Goal: Task Accomplishment & Management: Manage account settings

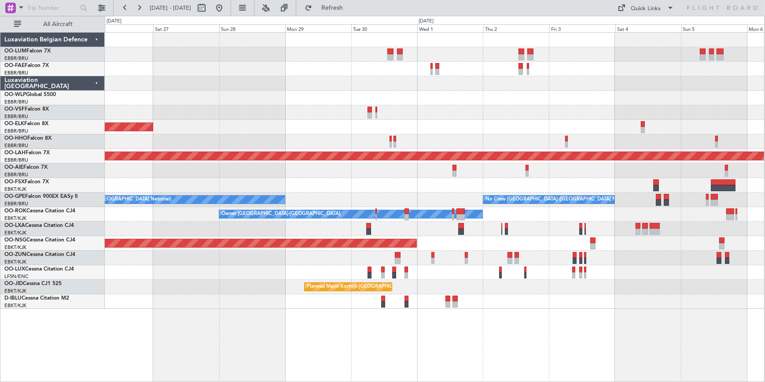
click at [765, 118] on html "13 Oct 2025 - 23 Oct 2025 Refresh Quick Links All Aircraft Planned Maint Kortri…" at bounding box center [382, 191] width 765 height 382
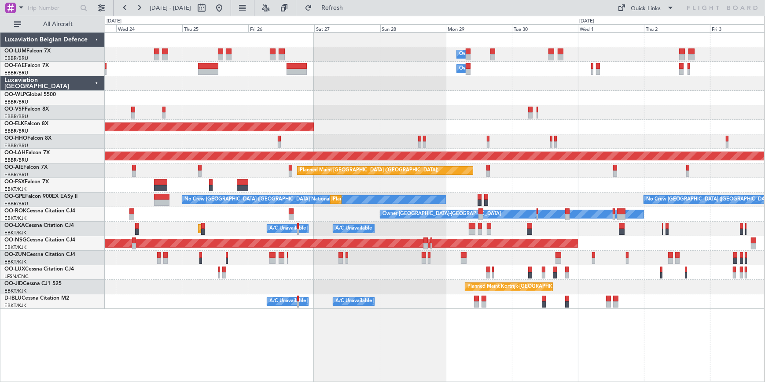
click at [314, 273] on div "Owner Melsbroek Air Base Owner Melsbroek Air Base Planned Maint Brussels (Bruss…" at bounding box center [435, 171] width 660 height 276
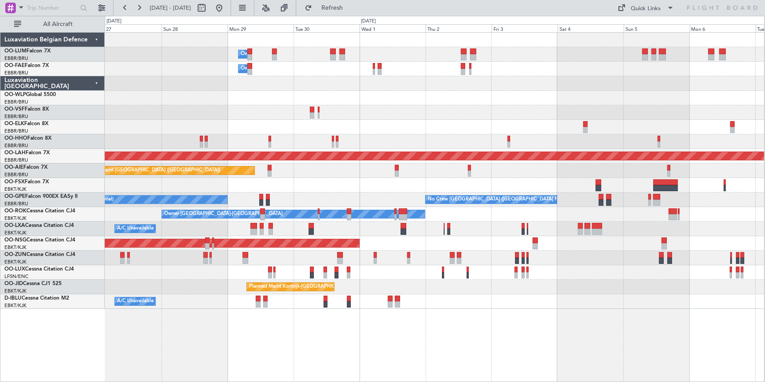
click at [603, 269] on div "Owner Melsbroek Air Base Owner Melsbroek Air Base Planned Maint Kortrijk-Wevelg…" at bounding box center [435, 171] width 660 height 276
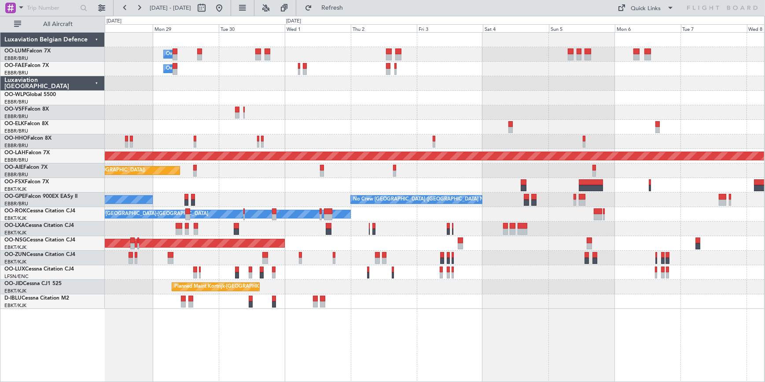
click at [559, 278] on div "Owner Melsbroek Air Base Owner Melsbroek Air Base Planned Maint Kortrijk-Wevelg…" at bounding box center [435, 171] width 660 height 276
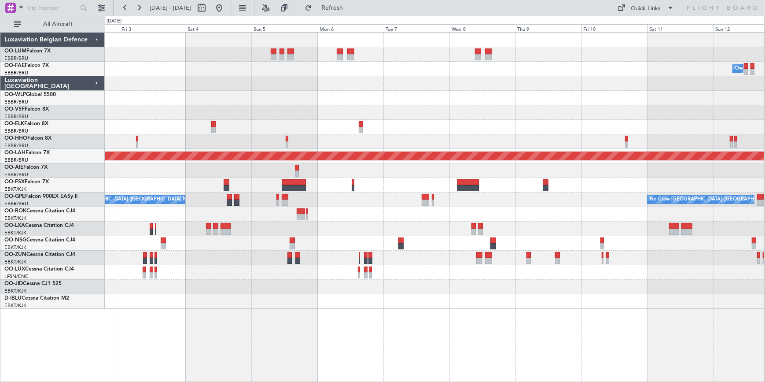
click at [316, 296] on div "Owner Melsbroek Air Base Planned Maint Alton-st Louis (St Louis Regl) No Crew B…" at bounding box center [435, 171] width 660 height 276
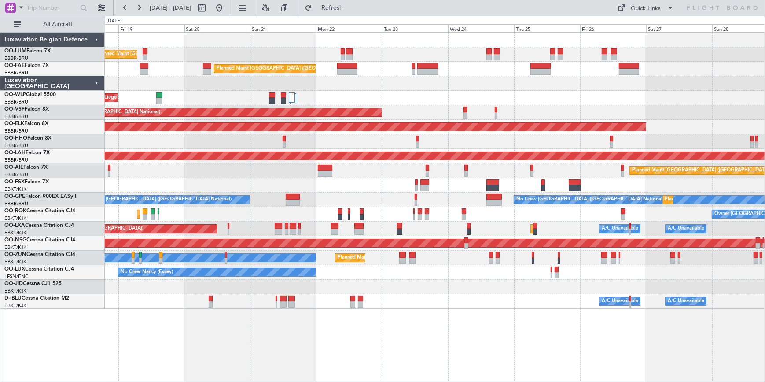
click at [765, 20] on html "02 Oct 2025 - 12 Oct 2025 Refresh Quick Links All Aircraft Planned Maint Brusse…" at bounding box center [382, 191] width 765 height 382
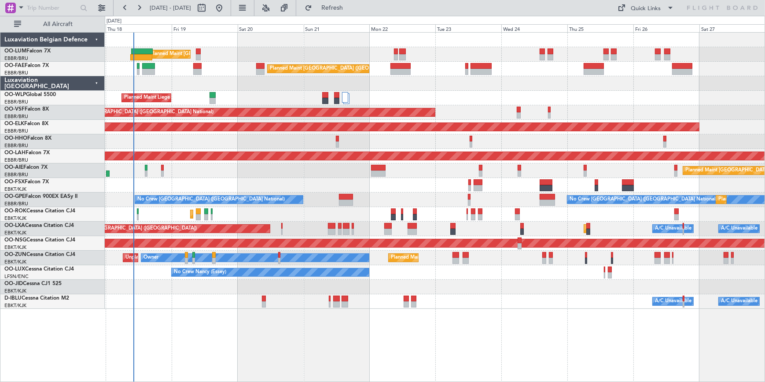
click at [284, 163] on div "Planned Maint Brussels (Brussels National) Unplanned Maint Brussels (Brussels N…" at bounding box center [435, 171] width 660 height 276
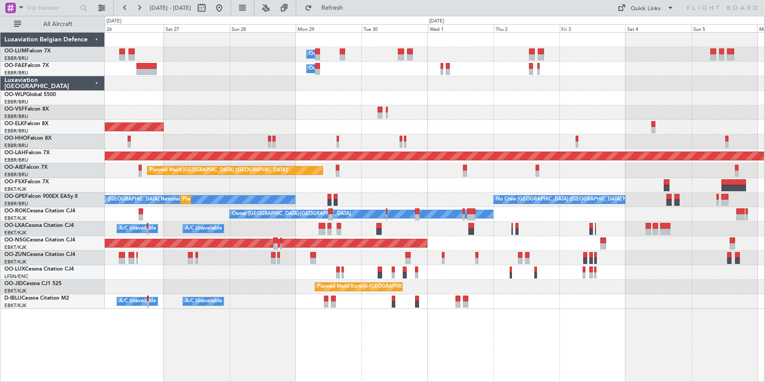
click at [119, 137] on div "Owner Melsbroek Air Base Owner Melsbroek Air Base Planned Maint Kortrijk-Wevelg…" at bounding box center [435, 171] width 660 height 276
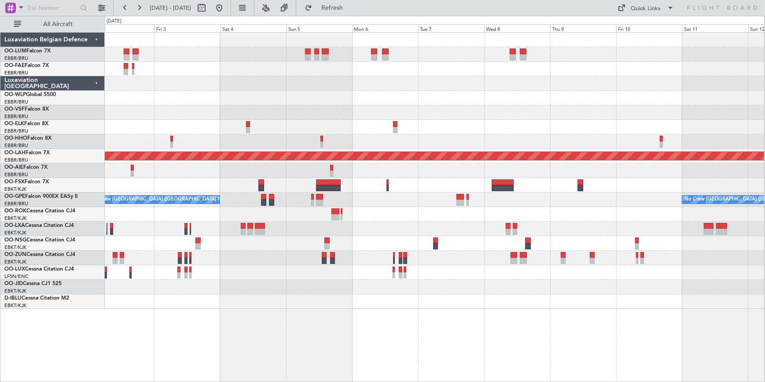
click at [242, 144] on div "Owner Melsbroek Air Base Planned Maint Alton-st Louis (St Louis Regl) No Crew B…" at bounding box center [435, 171] width 660 height 276
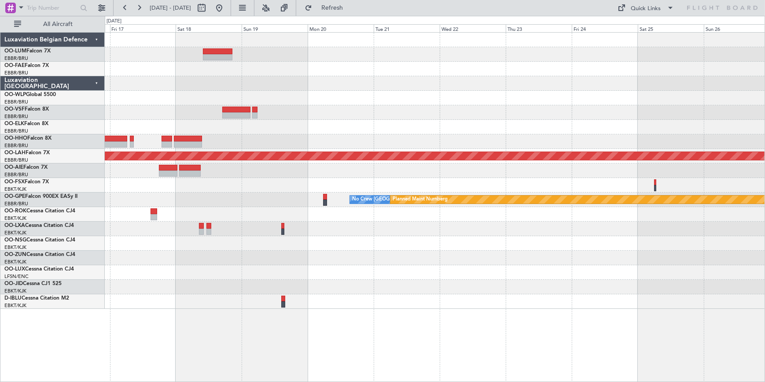
click at [0, 137] on html "02 Oct 2025 - 12 Oct 2025 Refresh Quick Links All Aircraft Planned Maint Kortri…" at bounding box center [382, 191] width 765 height 382
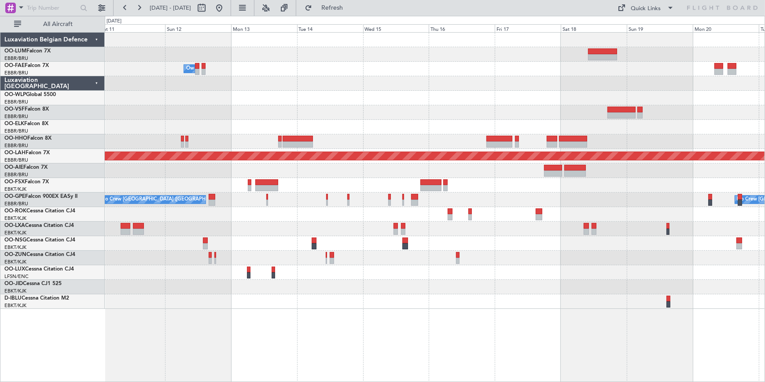
click at [528, 172] on div "Owner Melsbroek Air Base Planned Maint Alton-st Louis (St Louis Regl) No Crew B…" at bounding box center [435, 171] width 660 height 276
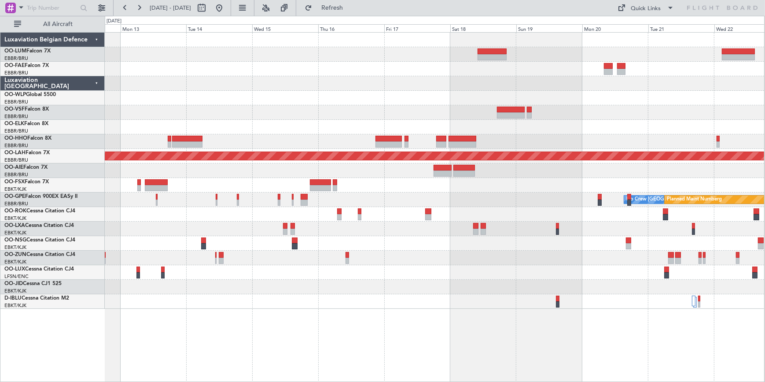
click at [527, 193] on div "No Crew Brussels (Brussels National) Planned Maint Nurnberg No Crew Brussels (B…" at bounding box center [435, 199] width 660 height 15
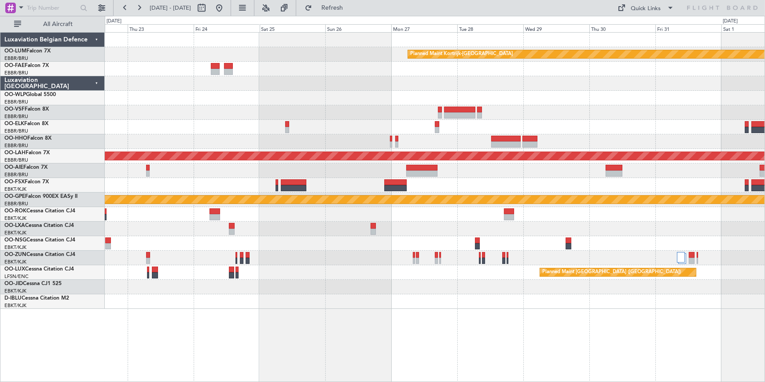
click at [0, 132] on html "12 Oct 2025 - 22 Oct 2025 Refresh Quick Links All Aircraft Planned Maint Kortri…" at bounding box center [382, 191] width 765 height 382
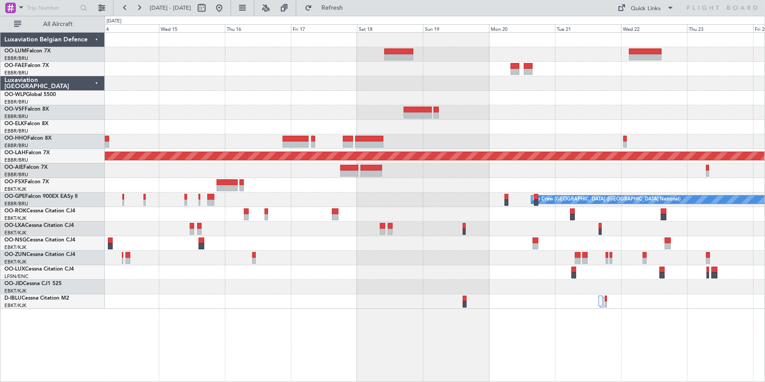
click at [765, 101] on html "22 Oct 2025 - 01 Nov 2025 Refresh Quick Links All Aircraft Owner Melsbroek Air …" at bounding box center [382, 191] width 765 height 382
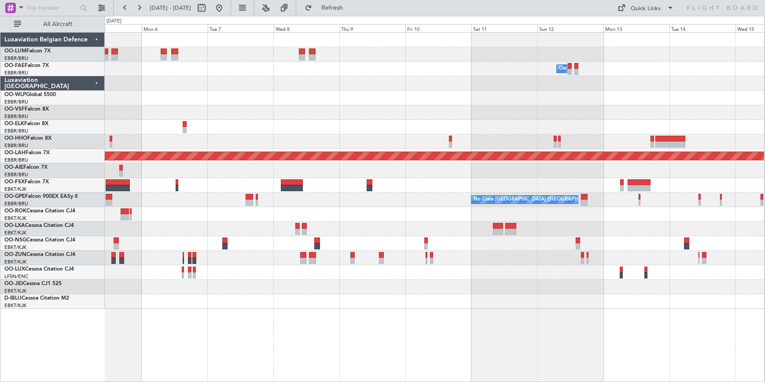
click at [765, 48] on html "14 Oct 2025 - 24 Oct 2025 Refresh Quick Links All Aircraft Owner Melsbroek Air …" at bounding box center [382, 191] width 765 height 382
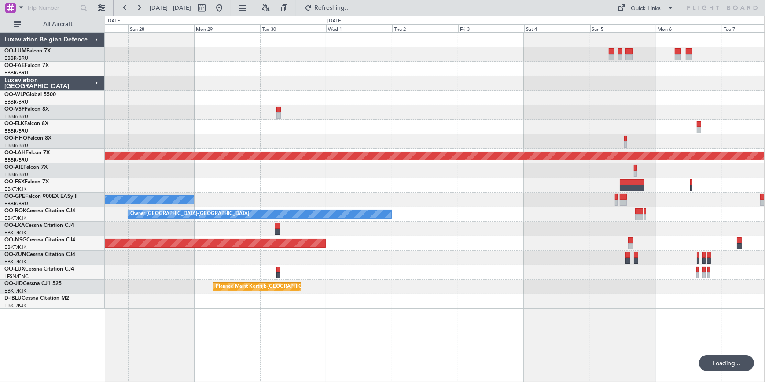
click at [754, 88] on div "Planned Maint Kortrijk-Wevelgem Planned Maint Alton-st Louis (St Louis Regl) No…" at bounding box center [435, 171] width 660 height 276
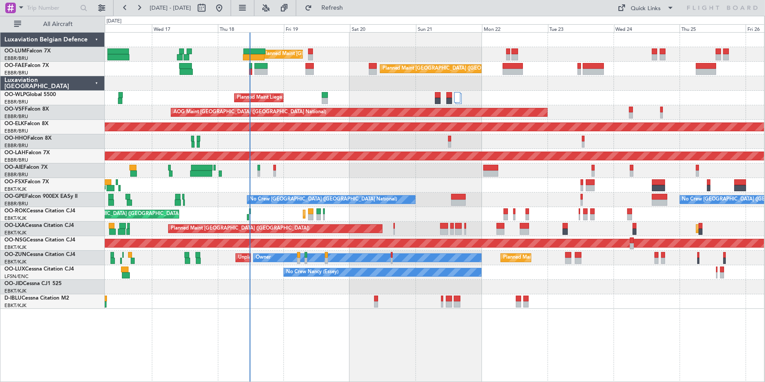
click at [0, 178] on html "16 Sep 2025 - 26 Sep 2025 Refresh Quick Links All Aircraft Planned Maint Brusse…" at bounding box center [382, 191] width 765 height 382
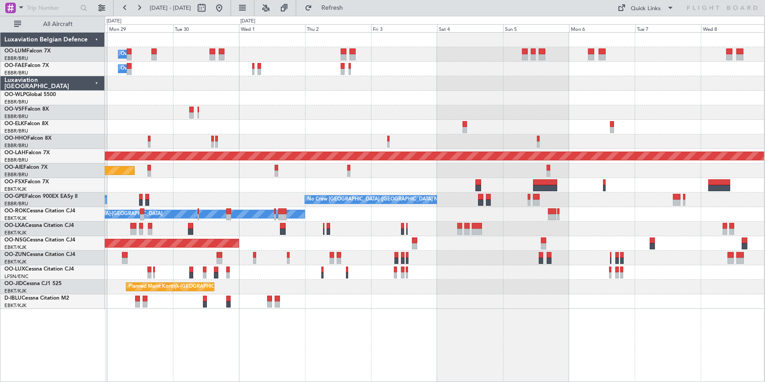
click at [0, 128] on html "16 Sep 2025 - 26 Sep 2025 Refresh Quick Links All Aircraft Owner Melsbroek Air …" at bounding box center [382, 191] width 765 height 382
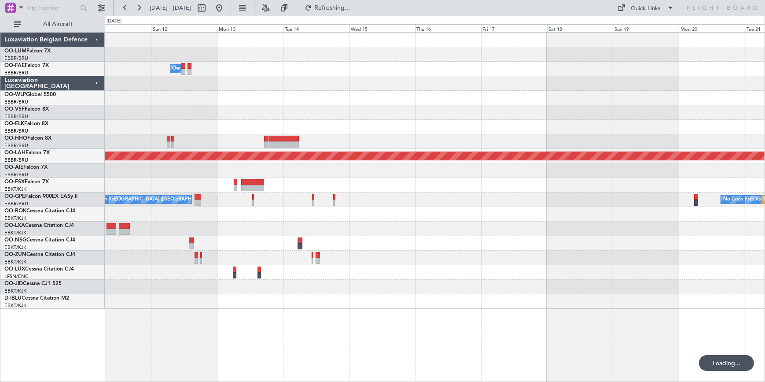
click at [181, 123] on div at bounding box center [435, 127] width 660 height 15
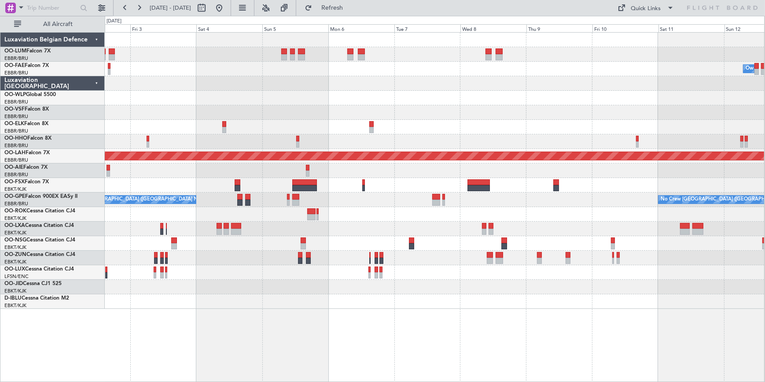
click at [765, 114] on html "14 Oct 2025 - 24 Oct 2025 Refresh Quick Links All Aircraft Owner Melsbroek Air …" at bounding box center [382, 191] width 765 height 382
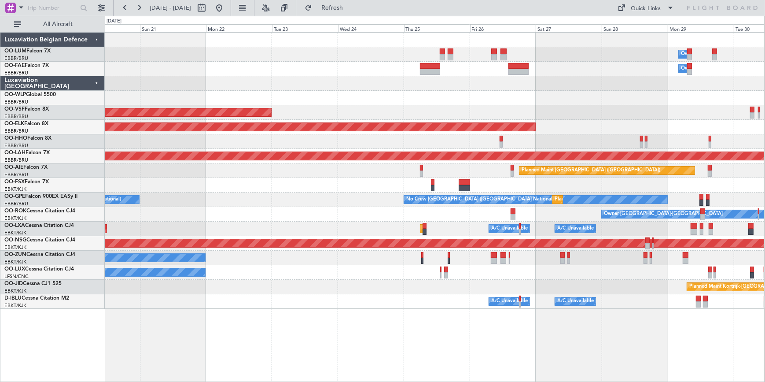
click at [765, 145] on html "01 Oct 2025 - 11 Oct 2025 Refresh Quick Links All Aircraft Owner Melsbroek Air …" at bounding box center [382, 191] width 765 height 382
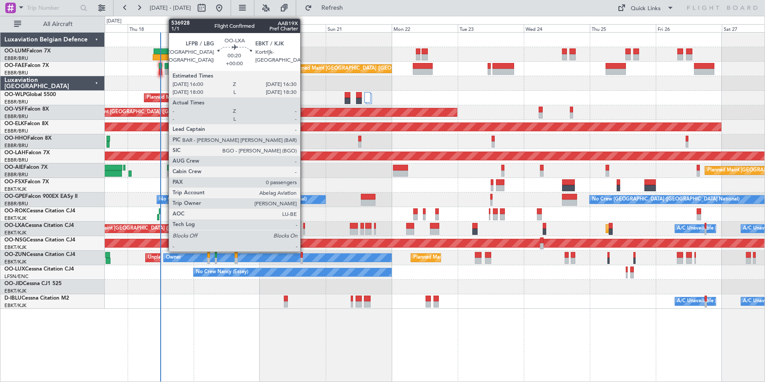
click at [304, 225] on div at bounding box center [304, 226] width 2 height 6
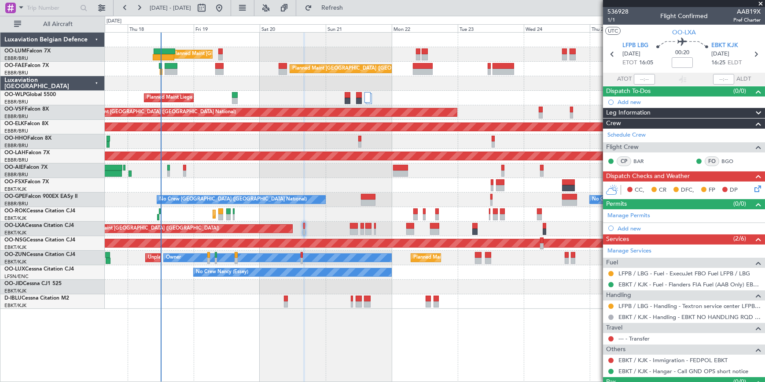
click at [761, 4] on span at bounding box center [761, 4] width 9 height 8
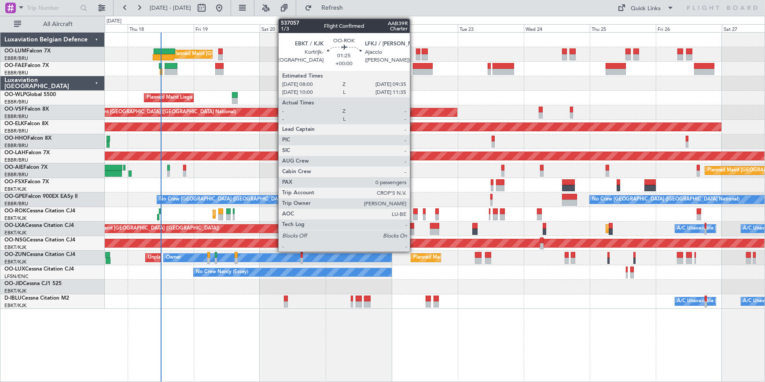
click at [414, 212] on div at bounding box center [416, 211] width 4 height 6
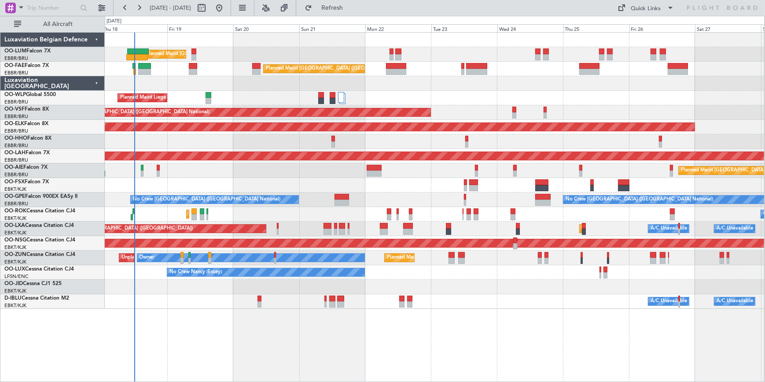
click at [527, 292] on div "Planned Maint Brussels (Brussels National) Unplanned Maint Brussels (Brussels N…" at bounding box center [435, 171] width 660 height 276
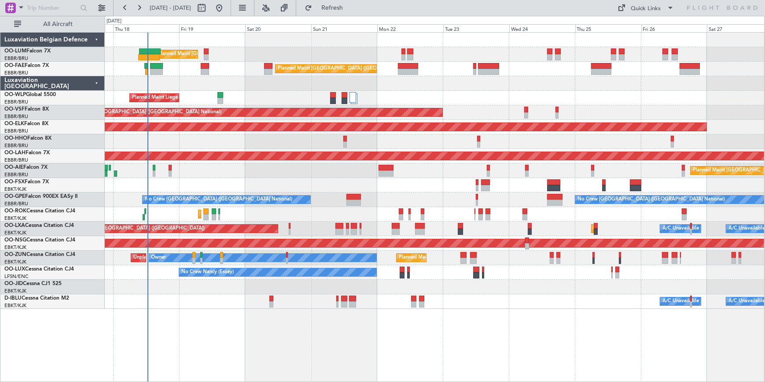
click at [574, 215] on div "Planned Maint Kortrijk-[GEOGRAPHIC_DATA] Owner [GEOGRAPHIC_DATA]-[GEOGRAPHIC_DA…" at bounding box center [435, 214] width 660 height 15
click at [432, 286] on div "Planned Maint Kortrijk-[GEOGRAPHIC_DATA]" at bounding box center [435, 287] width 660 height 15
click at [455, 350] on div "Planned Maint [GEOGRAPHIC_DATA] ([GEOGRAPHIC_DATA] National) Unplanned Maint [G…" at bounding box center [435, 207] width 660 height 350
click at [336, 9] on button "Refresh" at bounding box center [327, 8] width 53 height 14
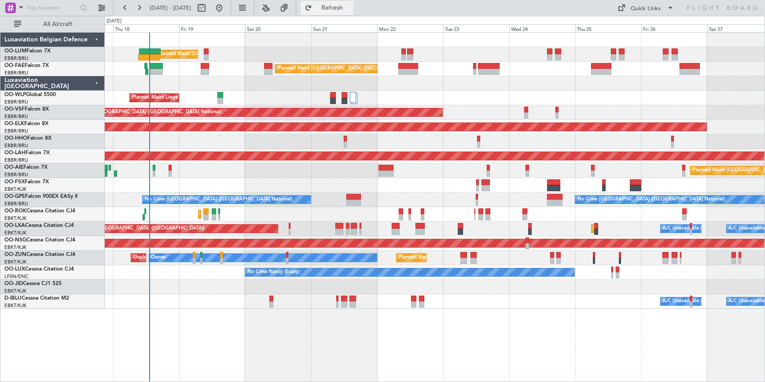
click at [342, 7] on span "Refresh" at bounding box center [332, 8] width 37 height 6
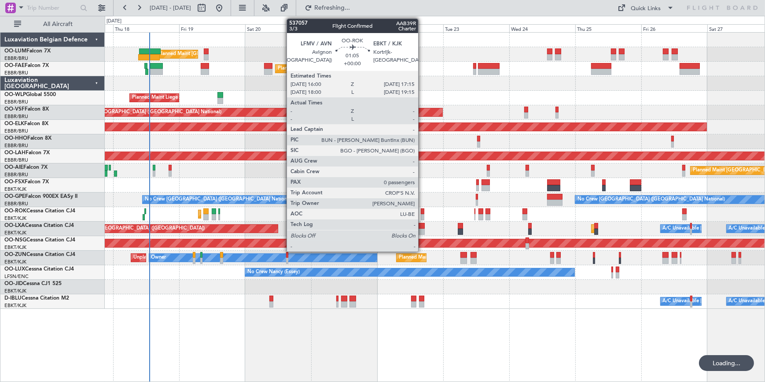
click at [422, 211] on div at bounding box center [423, 211] width 4 height 6
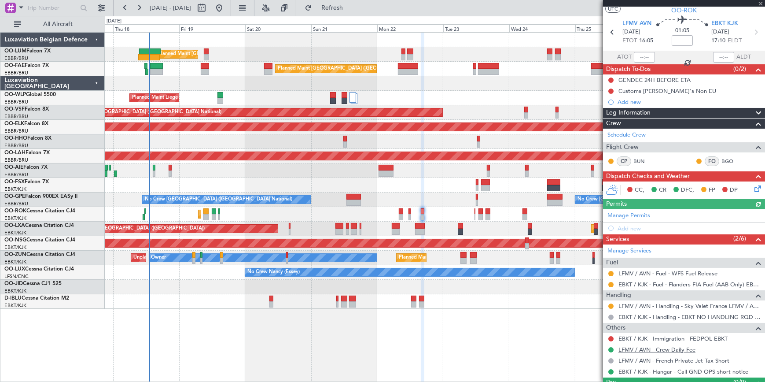
scroll to position [41, 0]
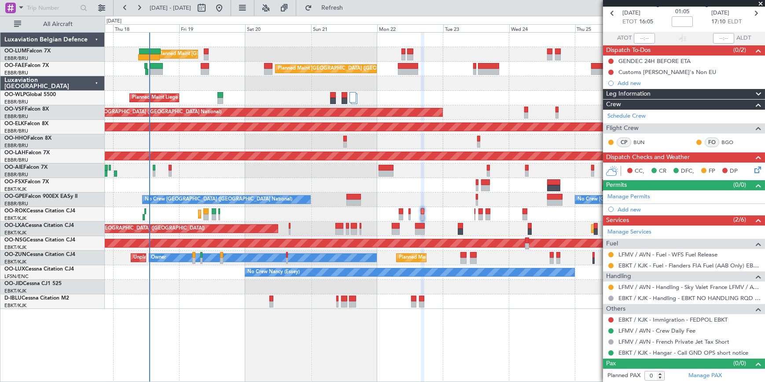
click at [411, 210] on div "Planned Maint Kortrijk-[GEOGRAPHIC_DATA] Owner [GEOGRAPHIC_DATA]-[GEOGRAPHIC_DA…" at bounding box center [435, 214] width 660 height 15
click at [404, 210] on div "Planned Maint Kortrijk-[GEOGRAPHIC_DATA] Owner [GEOGRAPHIC_DATA]-[GEOGRAPHIC_DA…" at bounding box center [435, 214] width 660 height 15
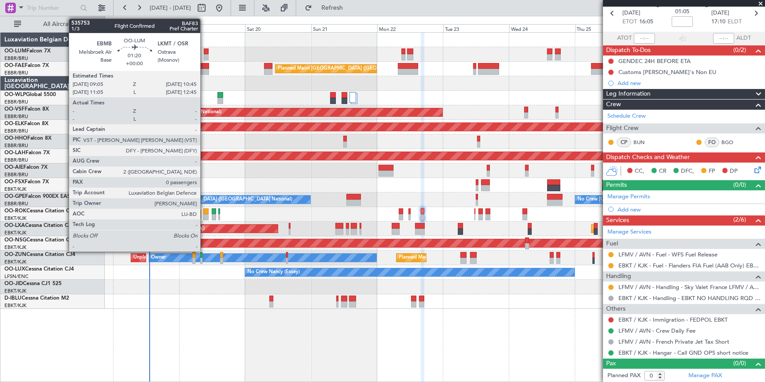
click at [204, 52] on div at bounding box center [206, 51] width 5 height 6
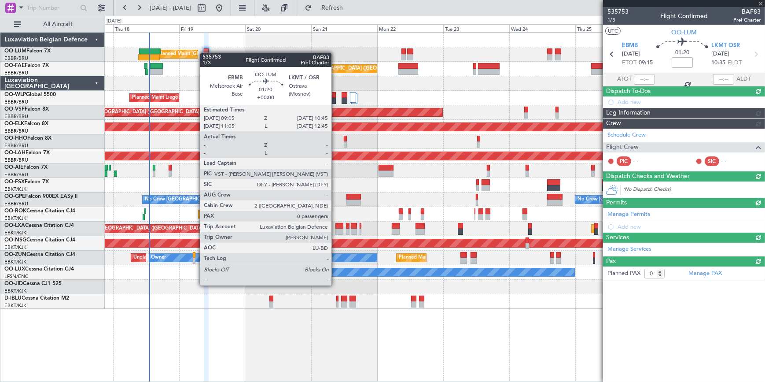
scroll to position [0, 0]
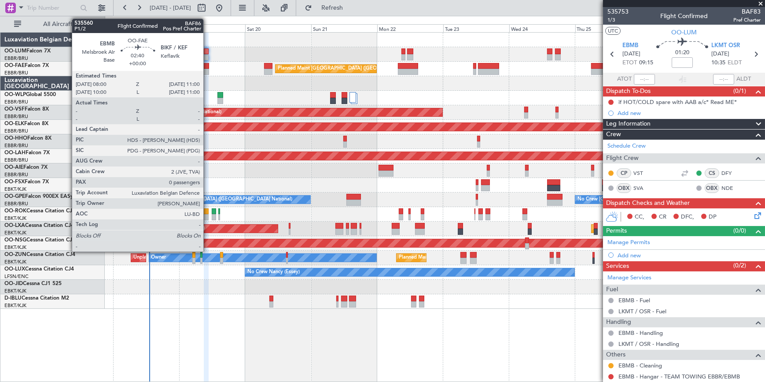
click at [207, 69] on div at bounding box center [205, 72] width 8 height 6
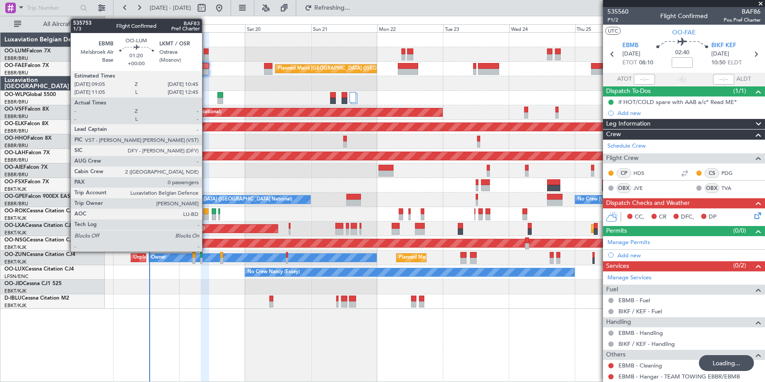
click at [206, 49] on div at bounding box center [206, 51] width 5 height 6
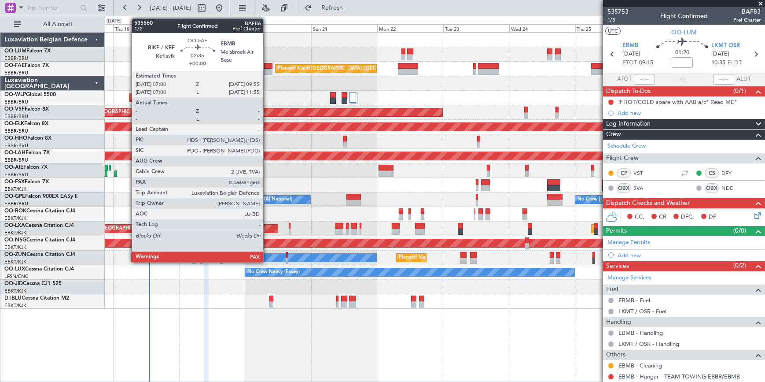
click at [267, 70] on div at bounding box center [268, 72] width 8 height 6
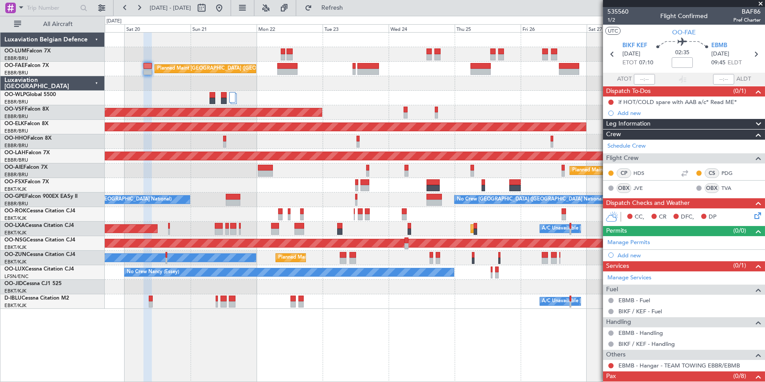
click at [206, 99] on div "Owner Melsbroek Air Base Planned Maint [GEOGRAPHIC_DATA] ([GEOGRAPHIC_DATA]) Pl…" at bounding box center [435, 171] width 660 height 276
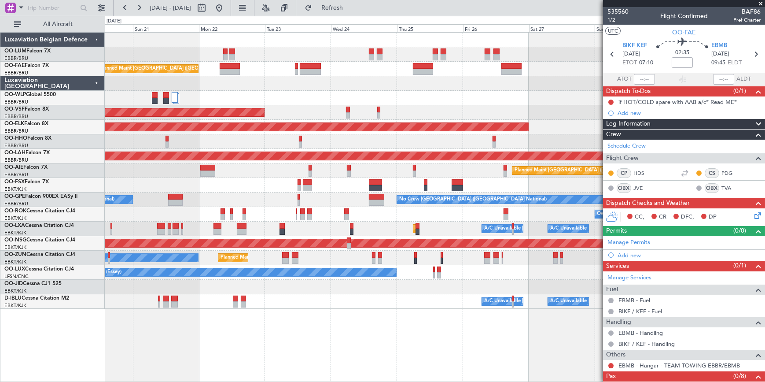
click at [199, 90] on div at bounding box center [435, 83] width 660 height 15
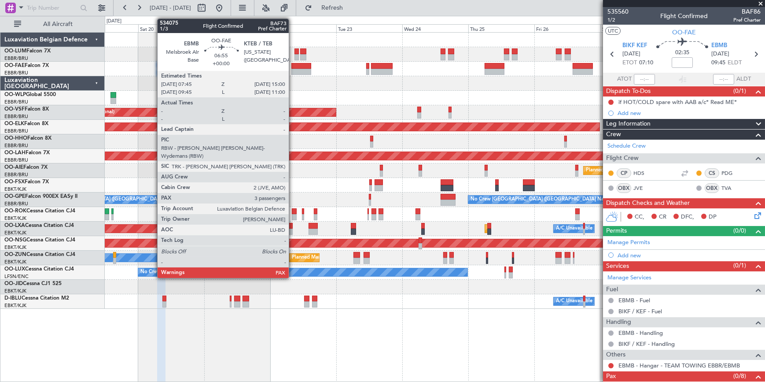
click at [293, 66] on div at bounding box center [302, 66] width 20 height 6
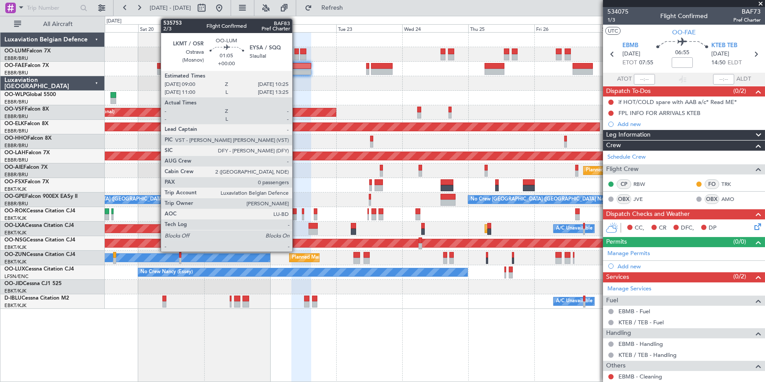
click at [296, 54] on div at bounding box center [297, 57] width 4 height 6
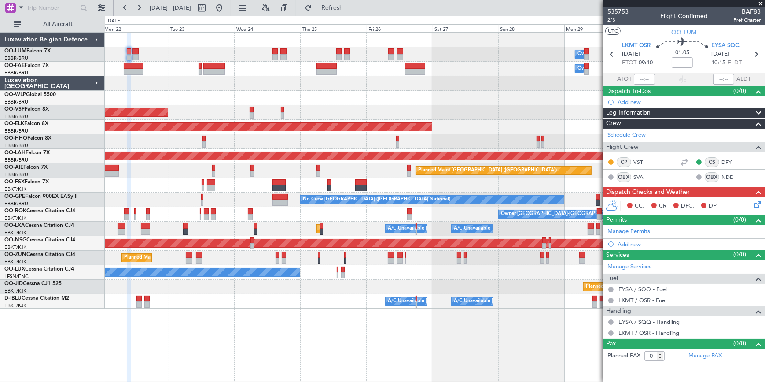
click at [255, 343] on div "Owner Melsbroek Air Base Owner [GEOGRAPHIC_DATA] Planned Maint [GEOGRAPHIC_DATA…" at bounding box center [435, 207] width 660 height 350
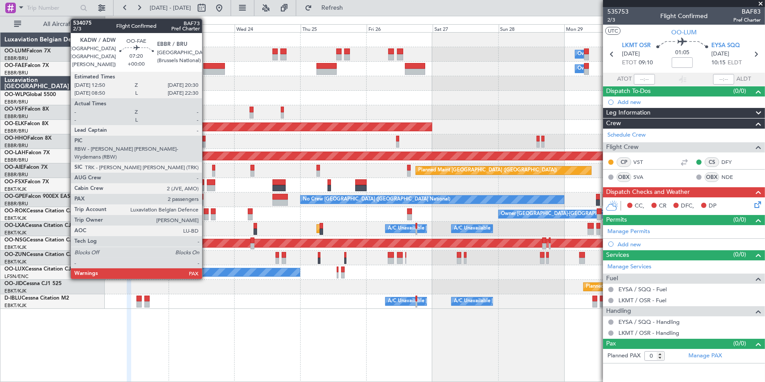
click at [206, 66] on div at bounding box center [213, 66] width 21 height 6
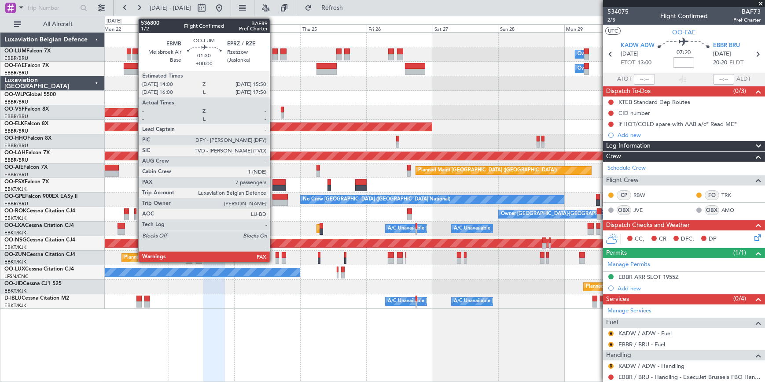
click at [274, 55] on div at bounding box center [275, 57] width 5 height 6
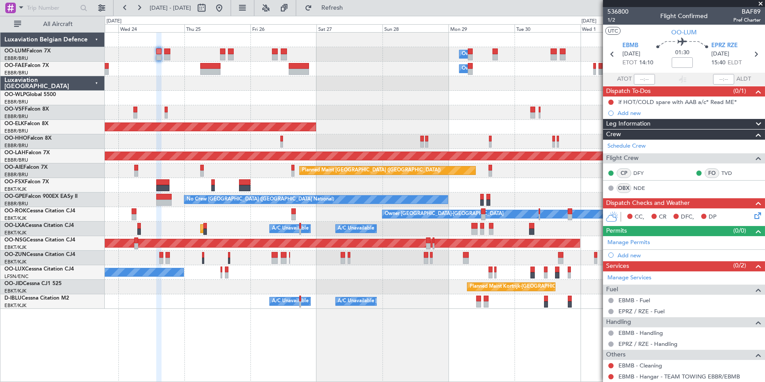
click at [174, 109] on div "Owner Melsbroek Air Base Owner [GEOGRAPHIC_DATA] Planned Maint [GEOGRAPHIC_DATA…" at bounding box center [435, 171] width 660 height 276
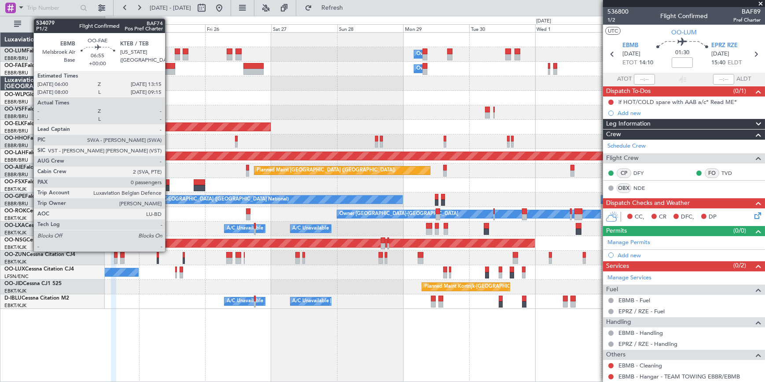
click at [169, 67] on div at bounding box center [165, 66] width 20 height 6
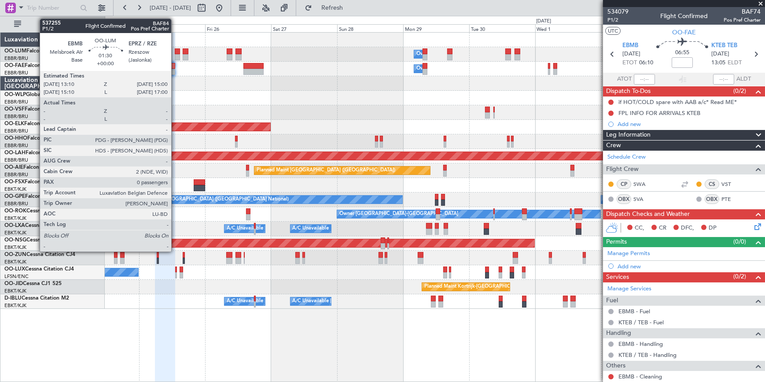
click at [175, 52] on div at bounding box center [177, 51] width 5 height 6
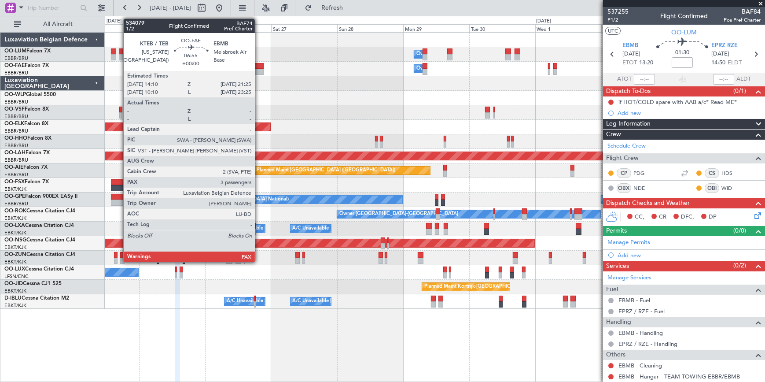
click at [259, 67] on div at bounding box center [254, 66] width 20 height 6
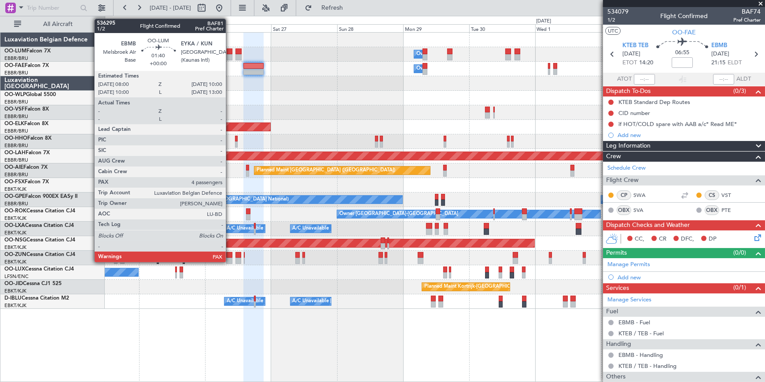
click at [230, 56] on div at bounding box center [230, 57] width 6 height 6
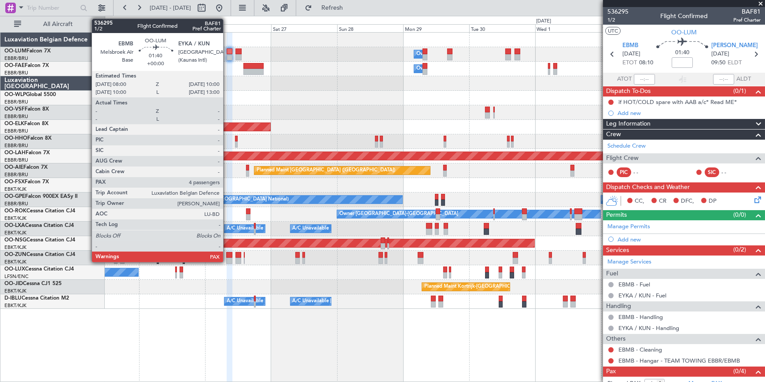
click at [227, 51] on div at bounding box center [230, 51] width 6 height 6
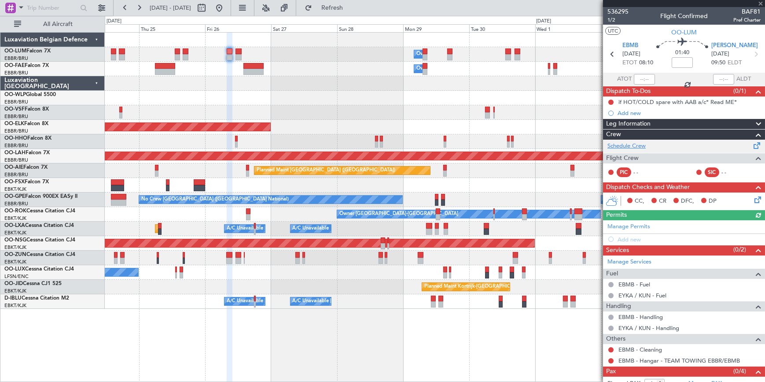
click at [632, 146] on link "Schedule Crew" at bounding box center [627, 146] width 38 height 9
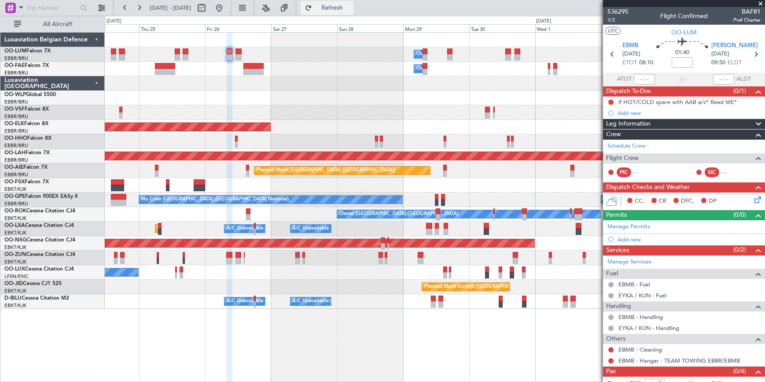
click at [354, 12] on button "Refresh" at bounding box center [327, 8] width 53 height 14
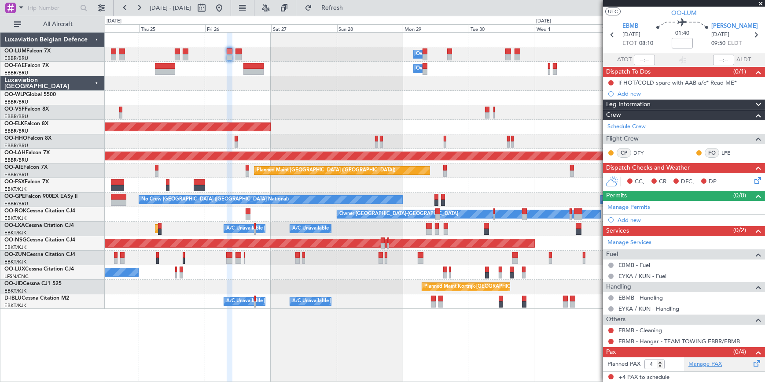
click at [707, 363] on link "Manage PAX" at bounding box center [705, 364] width 33 height 9
click at [338, 9] on button "Refresh" at bounding box center [327, 8] width 53 height 14
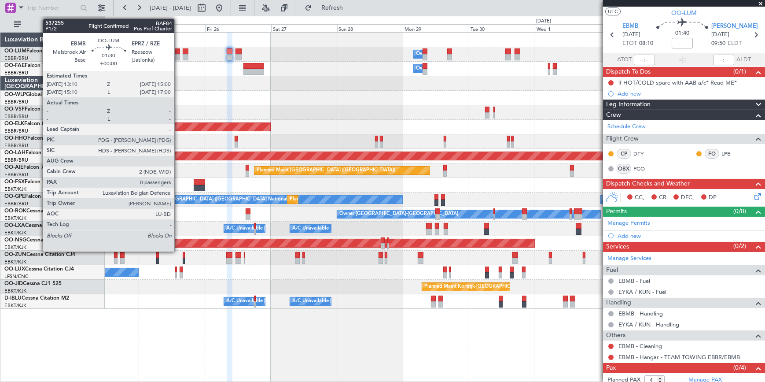
click at [178, 55] on div at bounding box center [177, 57] width 5 height 6
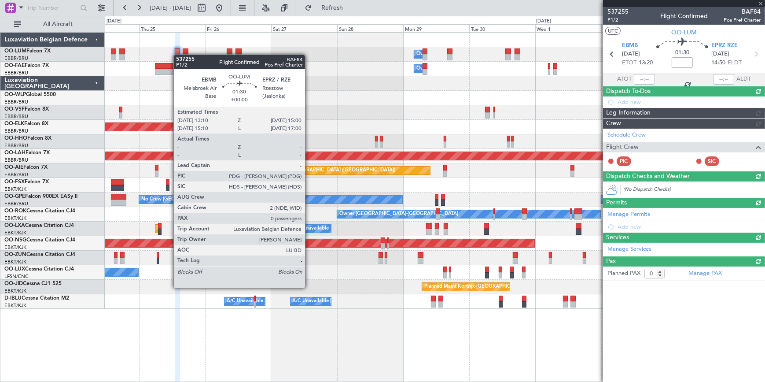
scroll to position [0, 0]
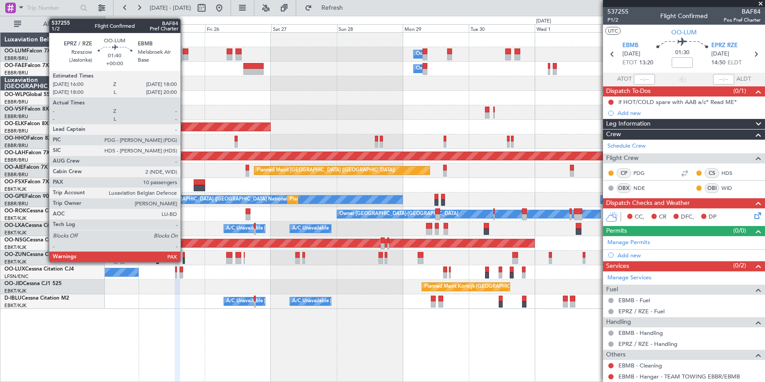
click at [185, 49] on div at bounding box center [186, 51] width 6 height 6
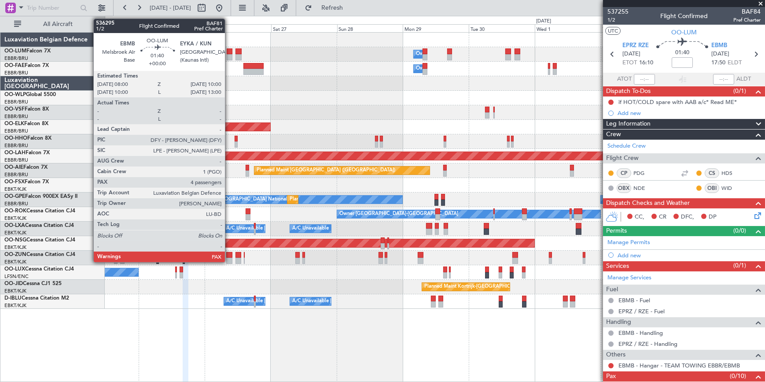
click at [229, 50] on div at bounding box center [230, 51] width 6 height 6
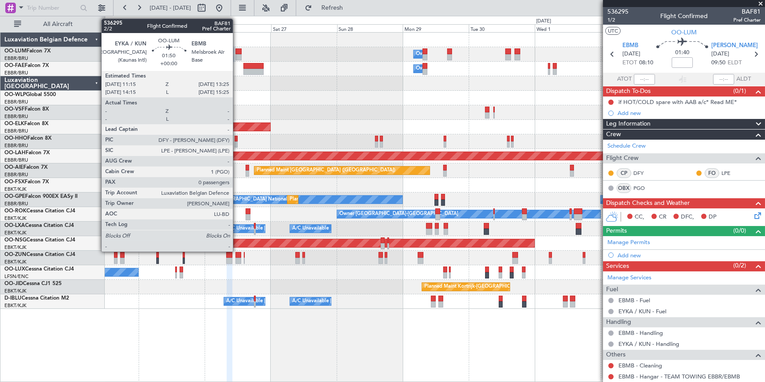
click at [237, 54] on div at bounding box center [239, 57] width 6 height 6
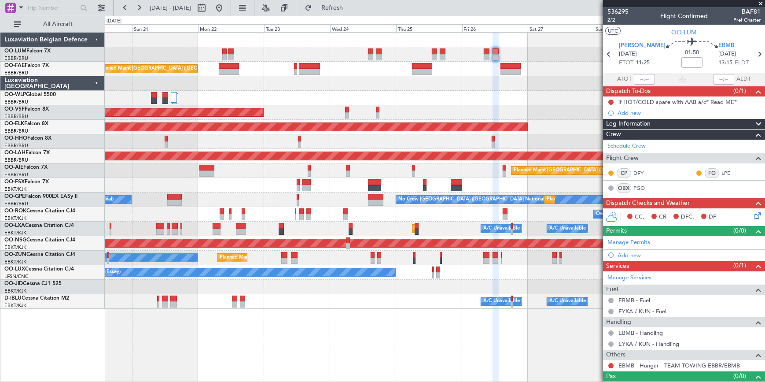
click at [449, 376] on div "Owner Melsbroek Air Base Planned Maint Brussels (Brussels National) Owner Melsb…" at bounding box center [435, 207] width 660 height 350
click at [458, 378] on div "Owner Melsbroek Air Base Planned Maint Brussels (Brussels National) Owner Melsb…" at bounding box center [435, 207] width 661 height 350
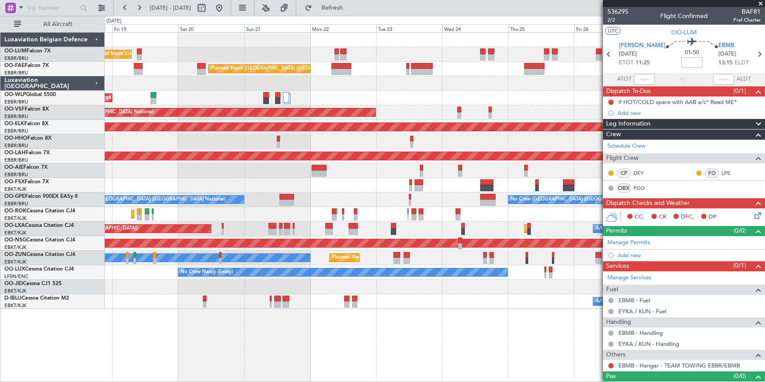
click at [366, 372] on div "Planned Maint Brussels (Brussels National) Owner Melsbroek Air Base Planned Mai…" at bounding box center [435, 207] width 660 height 350
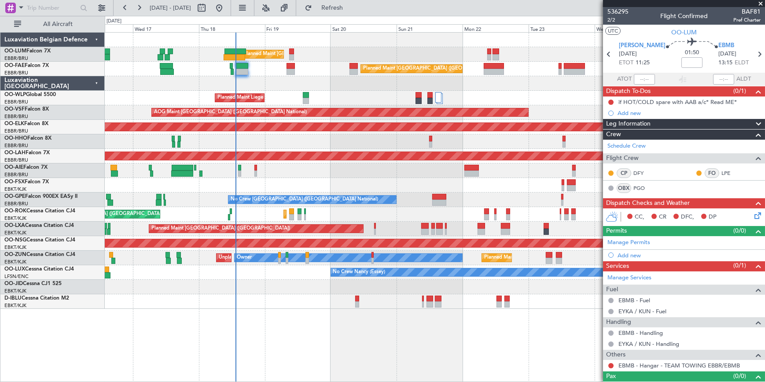
click at [321, 364] on div "Planned Maint Brussels (Brussels National) Unplanned Maint Brussels (Brussels N…" at bounding box center [435, 207] width 661 height 350
click at [354, 13] on button "Refresh" at bounding box center [327, 8] width 53 height 14
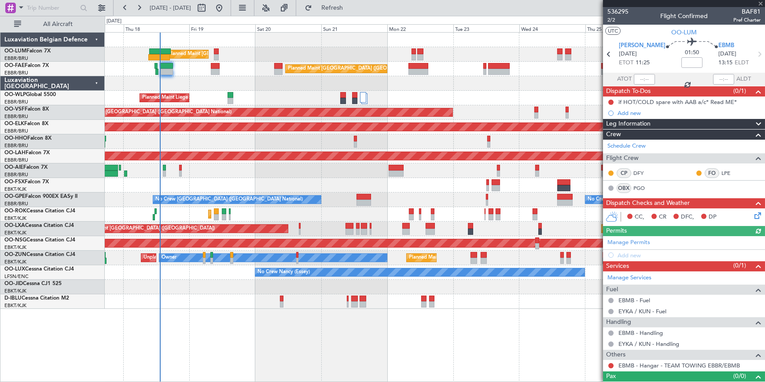
click at [284, 350] on div "Planned Maint Brussels (Brussels National) Unplanned Maint Brussels (Brussels N…" at bounding box center [435, 207] width 660 height 350
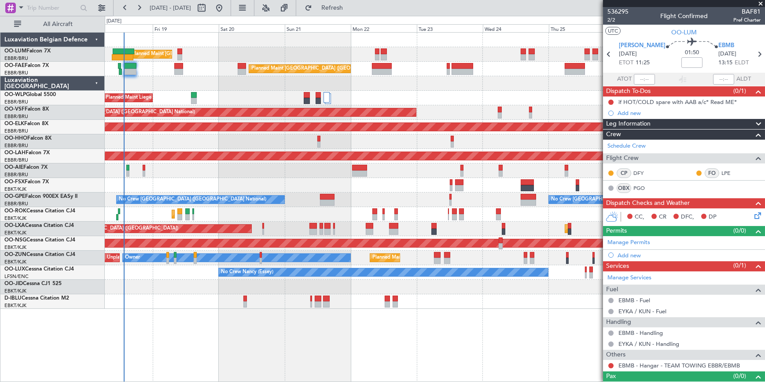
click at [377, 326] on div "Planned Maint Brussels (Brussels National) Owner Melsbroek Air Base Unplanned M…" at bounding box center [435, 207] width 660 height 350
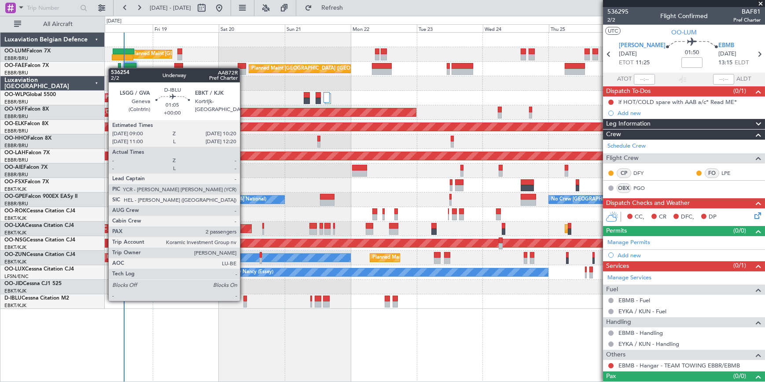
click at [244, 300] on div at bounding box center [246, 298] width 4 height 6
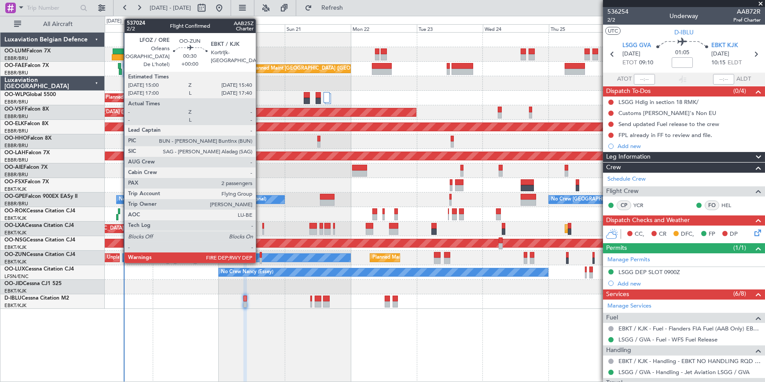
click at [260, 252] on div at bounding box center [261, 255] width 2 height 6
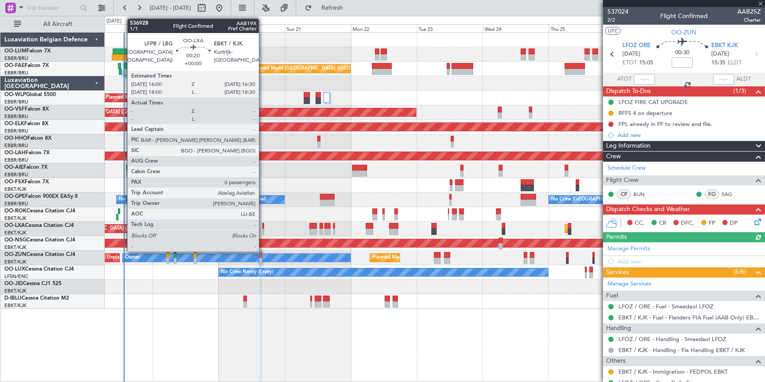
click at [263, 224] on div at bounding box center [263, 226] width 2 height 6
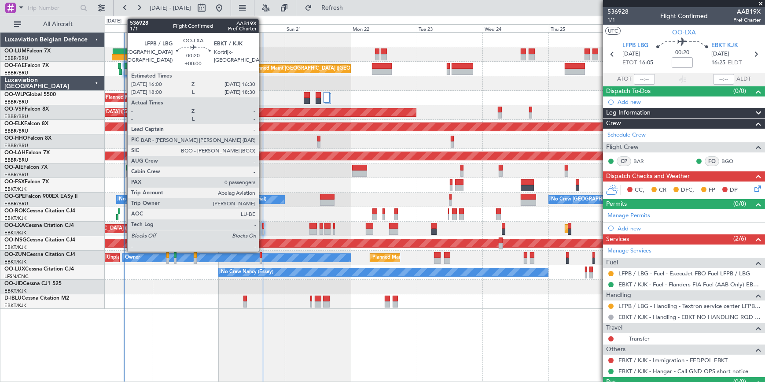
click at [263, 227] on div at bounding box center [263, 226] width 2 height 6
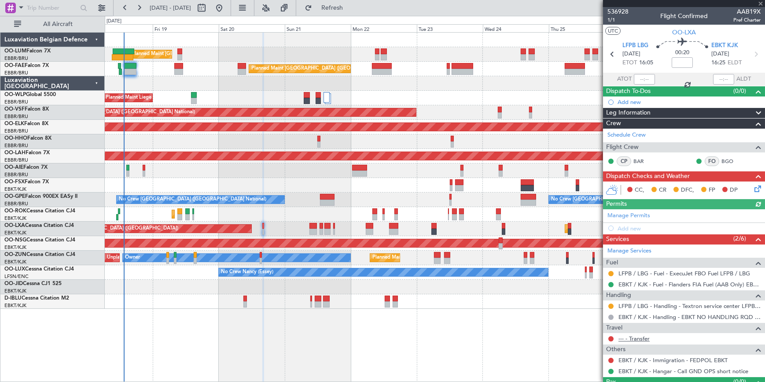
click at [639, 336] on link "--- - Transfer" at bounding box center [634, 338] width 31 height 7
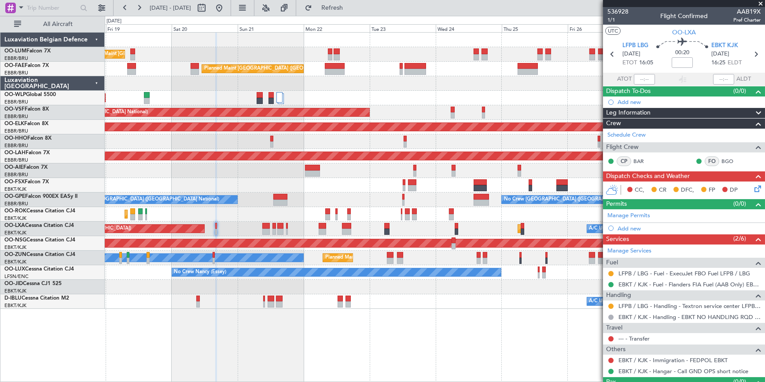
click at [376, 340] on div "Planned Maint Brussels (Brussels National) Owner Melsbroek Air Base Planned Mai…" at bounding box center [435, 207] width 660 height 350
click at [351, 5] on span "Refresh" at bounding box center [332, 8] width 37 height 6
click at [295, 348] on div "Planned Maint Brussels (Brussels National) Owner Melsbroek Air Base Planned Mai…" at bounding box center [435, 207] width 661 height 350
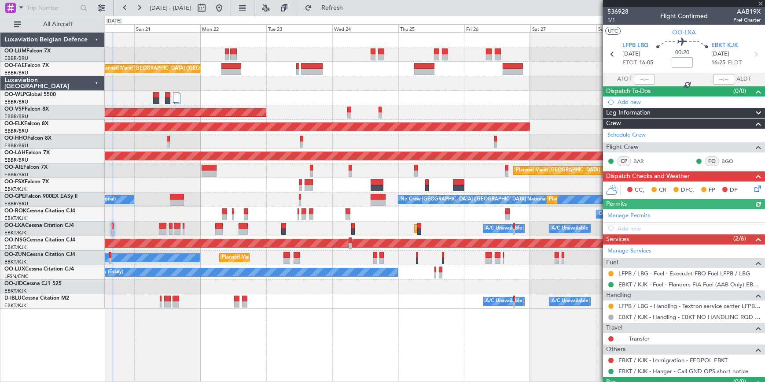
click at [311, 350] on div "Owner Melsbroek Air Base Planned Maint Brussels (Brussels National) Planned Mai…" at bounding box center [435, 207] width 660 height 350
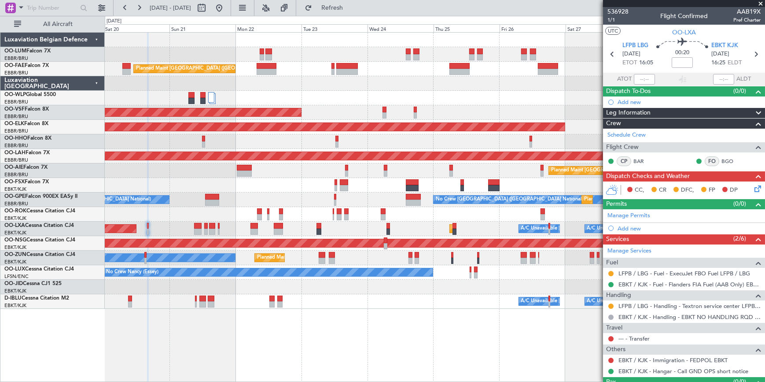
click at [448, 344] on div "Owner Melsbroek Air Base Planned Maint Brussels (Brussels National) Planned Mai…" at bounding box center [435, 207] width 660 height 350
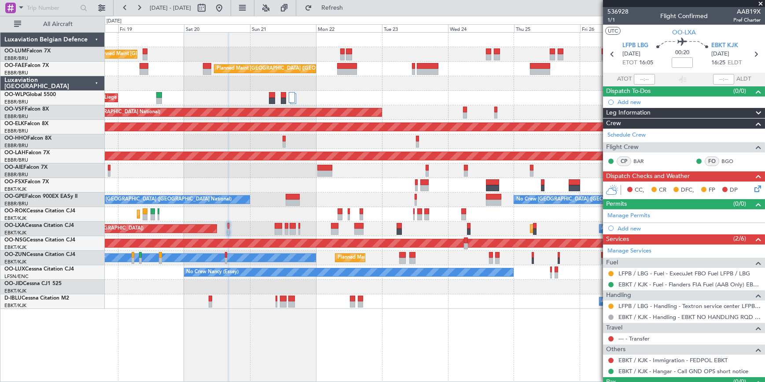
click at [306, 367] on div "Planned Maint Brussels (Brussels National) Owner Melsbroek Air Base Planned Mai…" at bounding box center [435, 207] width 660 height 350
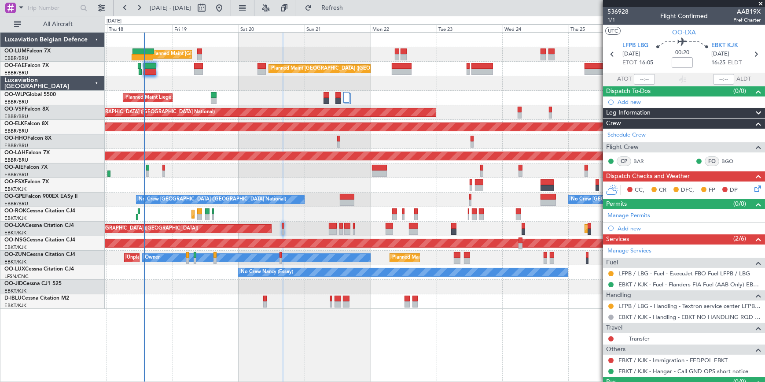
click at [224, 336] on div "Planned Maint Brussels (Brussels National) Unplanned Maint Brussels (Brussels N…" at bounding box center [435, 207] width 660 height 350
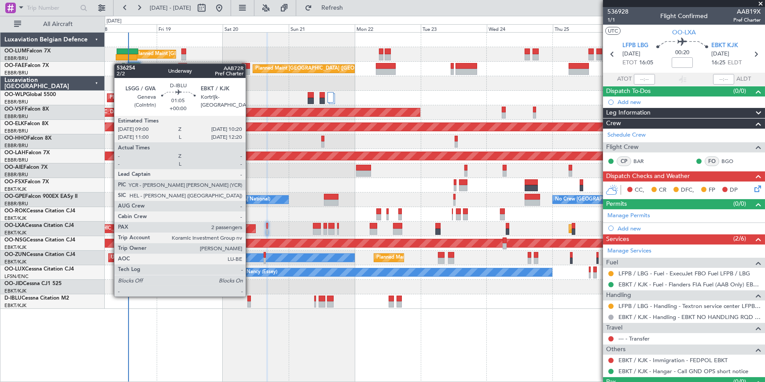
click at [250, 295] on div at bounding box center [249, 298] width 4 height 6
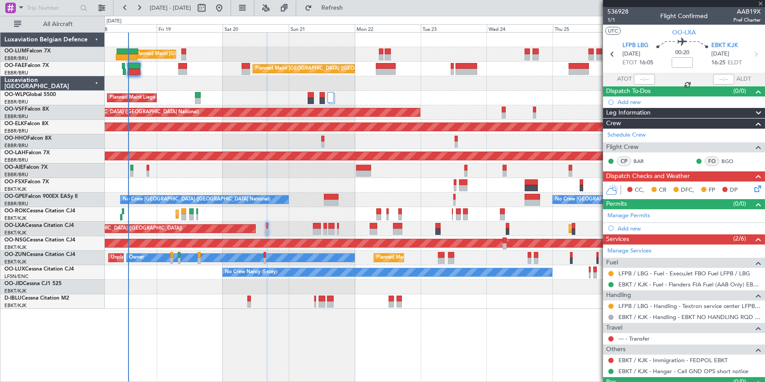
type input "2"
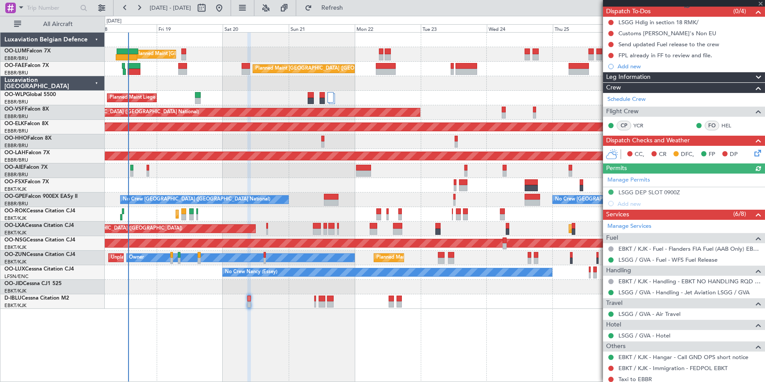
scroll to position [157, 0]
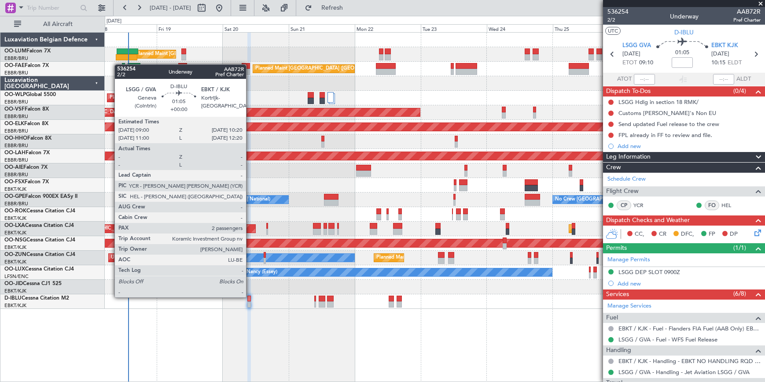
click at [250, 296] on div at bounding box center [249, 298] width 4 height 6
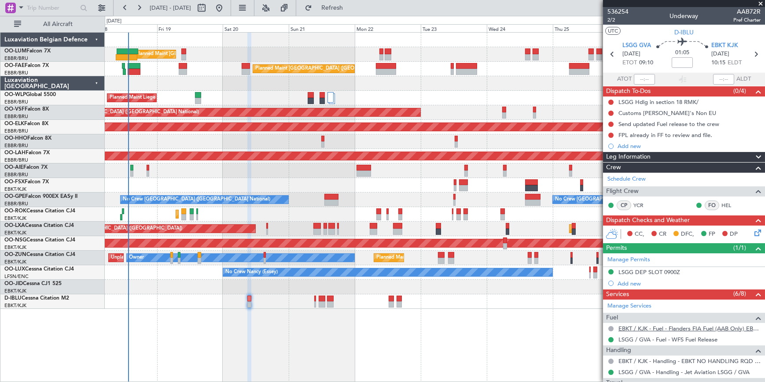
scroll to position [120, 0]
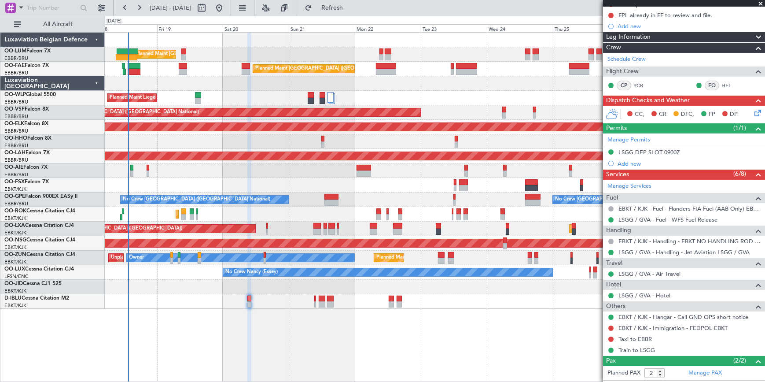
click at [632, 337] on mat-tooltip-component "Train to LSGG" at bounding box center [637, 333] width 47 height 23
click at [631, 338] on link "Taxi to EBBR" at bounding box center [635, 338] width 33 height 7
click at [344, 12] on button "Refresh" at bounding box center [327, 8] width 53 height 14
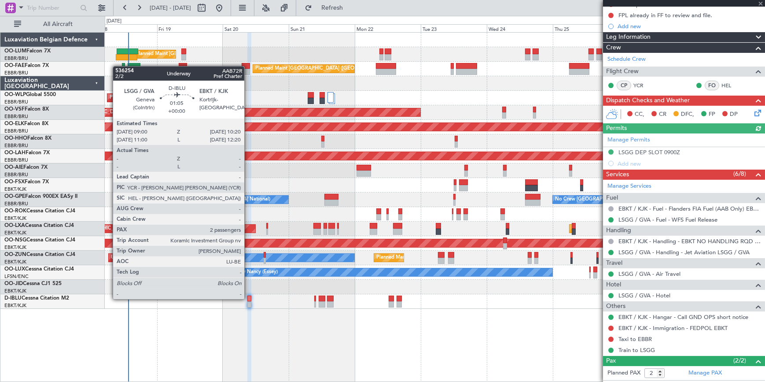
click at [248, 298] on div at bounding box center [249, 298] width 4 height 6
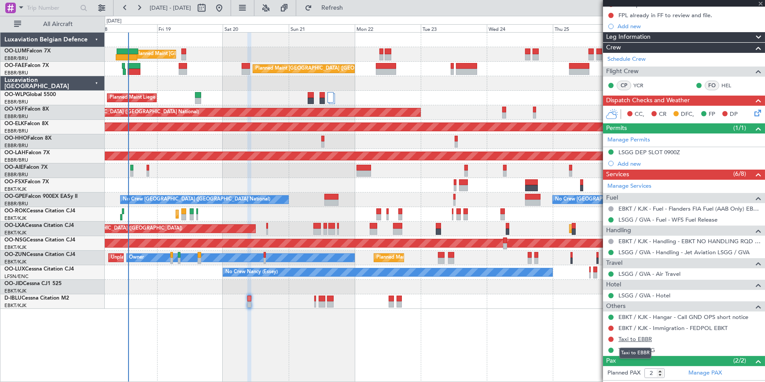
click at [620, 337] on link "Taxi to EBBR" at bounding box center [635, 338] width 33 height 7
click at [611, 339] on button at bounding box center [611, 338] width 5 height 5
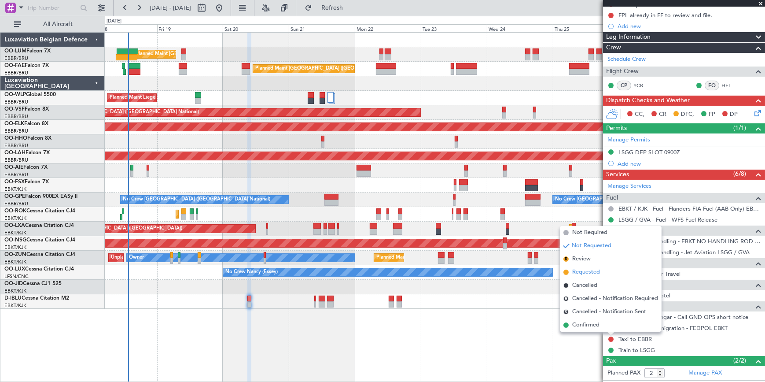
click at [582, 272] on span "Requested" at bounding box center [586, 272] width 28 height 9
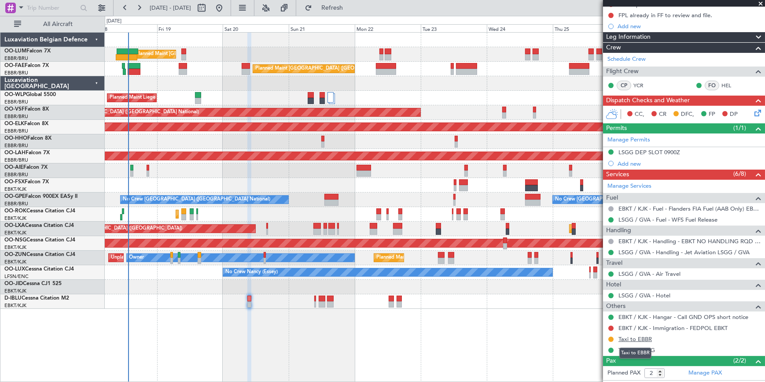
click at [643, 340] on link "Taxi to EBBR" at bounding box center [635, 338] width 33 height 7
click at [635, 337] on mat-tooltip-component "EBKT / KJK - Immigration - FEDPOL EBKT" at bounding box center [672, 341] width 107 height 23
click at [630, 338] on mat-tooltip-component "Train to LSGG" at bounding box center [637, 333] width 47 height 23
click at [640, 338] on link "Taxi to EBBR" at bounding box center [635, 338] width 33 height 7
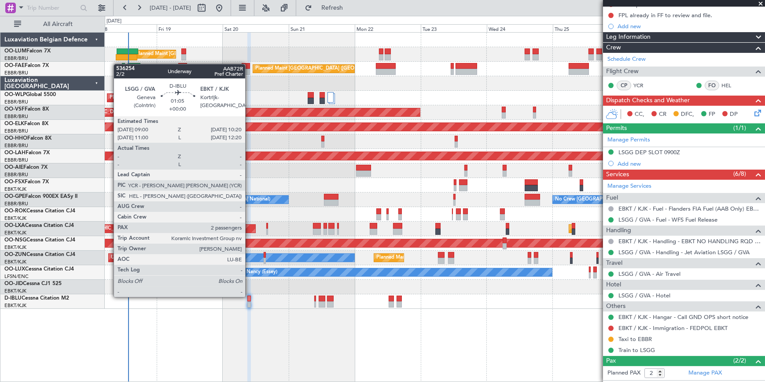
click at [249, 296] on div at bounding box center [249, 298] width 4 height 6
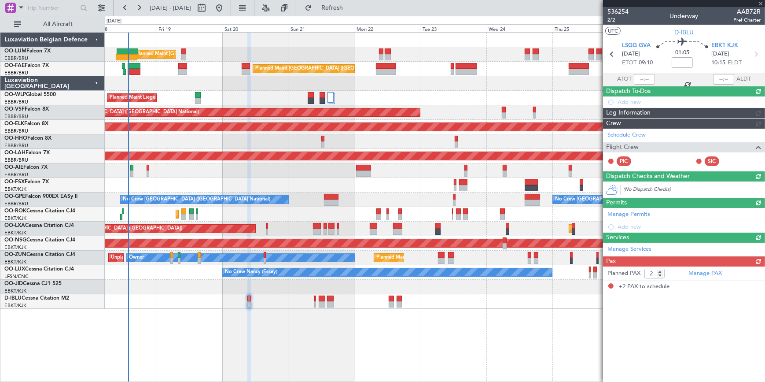
scroll to position [0, 0]
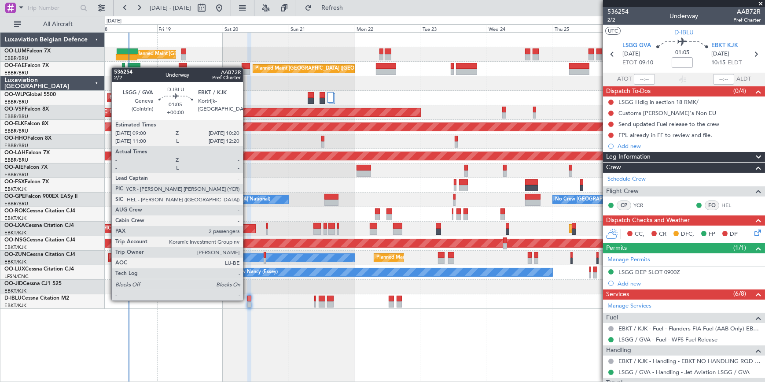
click at [247, 299] on div at bounding box center [249, 298] width 4 height 6
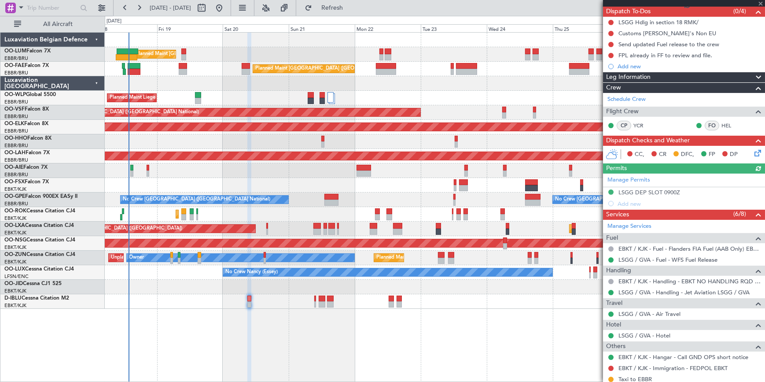
scroll to position [157, 0]
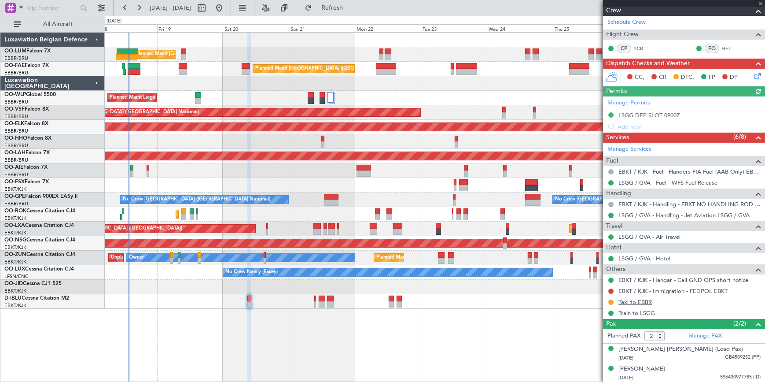
click at [645, 302] on link "Taxi to EBBR" at bounding box center [635, 301] width 33 height 7
click at [351, 5] on span "Refresh" at bounding box center [332, 8] width 37 height 6
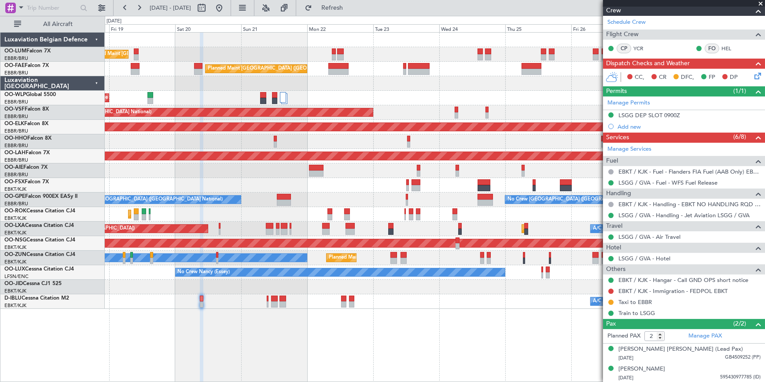
click at [341, 339] on div "Planned Maint Brussels (Brussels National) Owner Melsbroek Air Base Planned Mai…" at bounding box center [435, 207] width 661 height 350
click at [351, 9] on span "Refresh" at bounding box center [332, 8] width 37 height 6
click at [343, 16] on div "0 0 Thu 18 Fri 19 Sat 20 Sun 21 Mon 22 Tue 23 Wed 24 Sep 2025 Thu 25 Fri 26 Sat…" at bounding box center [435, 24] width 660 height 16
click at [347, 9] on span "Refresh" at bounding box center [332, 8] width 37 height 6
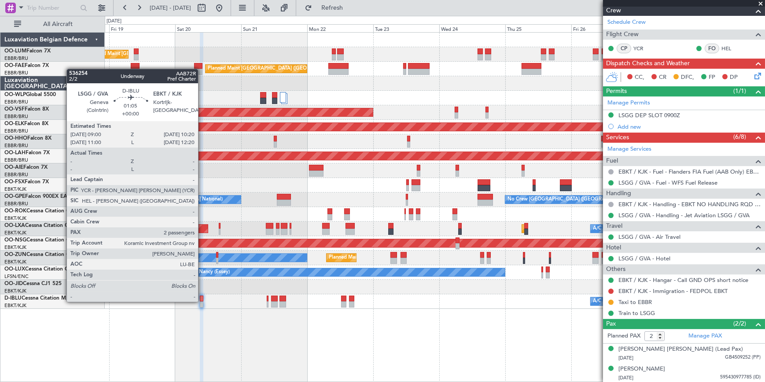
click at [202, 301] on div at bounding box center [202, 298] width 4 height 6
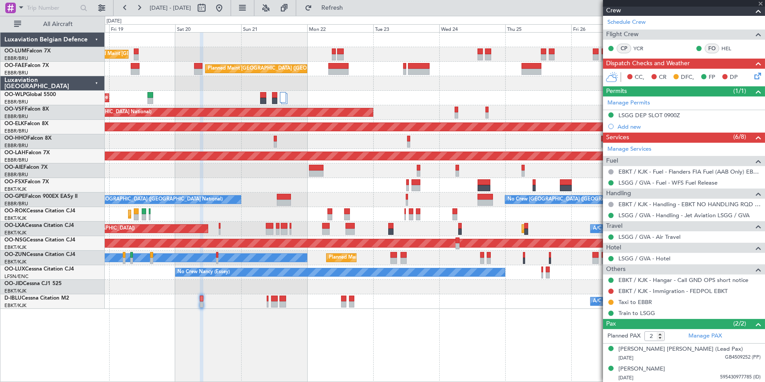
scroll to position [0, 0]
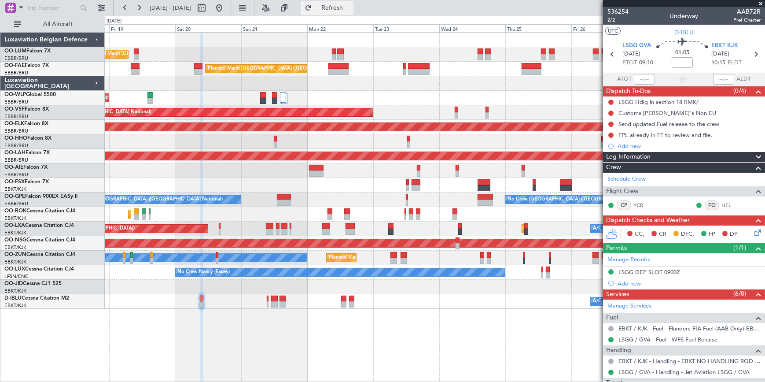
click at [335, 13] on button "Refresh" at bounding box center [327, 8] width 53 height 14
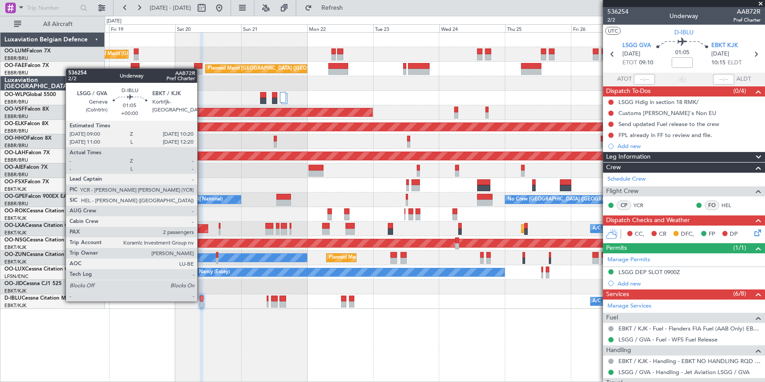
click at [201, 300] on div at bounding box center [202, 298] width 4 height 6
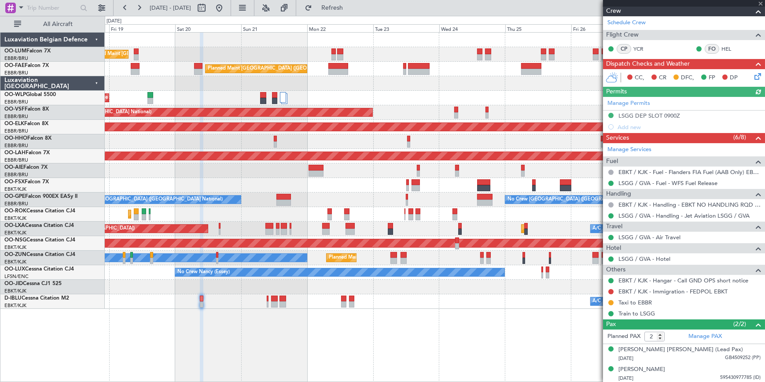
scroll to position [157, 0]
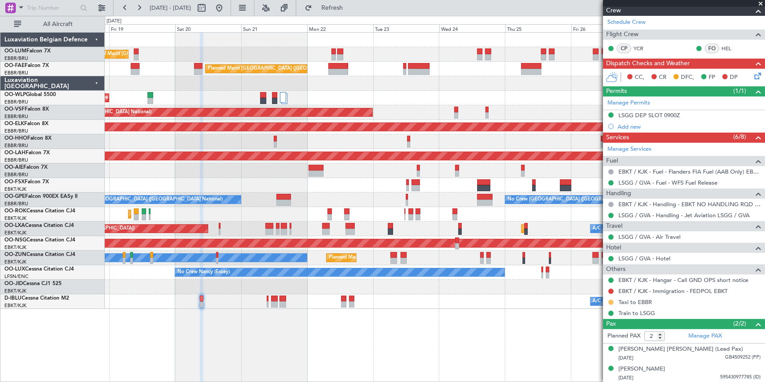
click at [612, 302] on button at bounding box center [611, 301] width 5 height 5
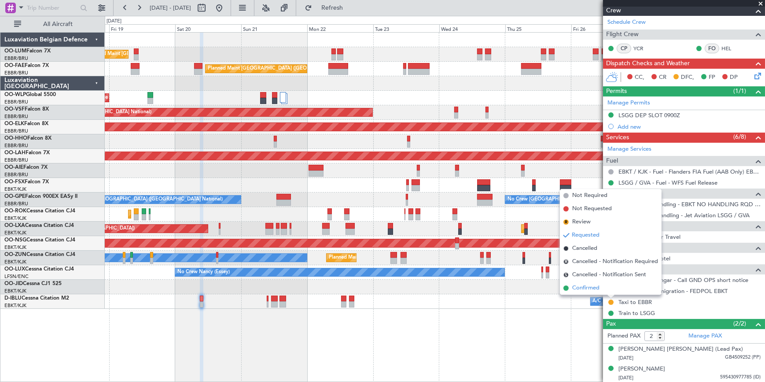
click at [588, 292] on span "Confirmed" at bounding box center [585, 288] width 27 height 9
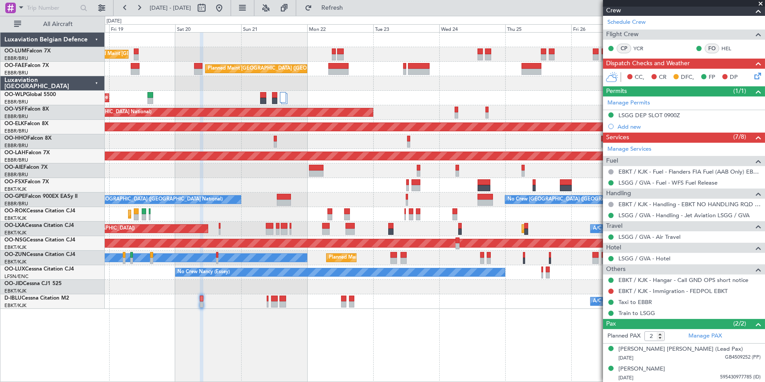
click at [358, 15] on fb-refresh-button "Refresh" at bounding box center [327, 8] width 62 height 16
click at [351, 5] on span "Refresh" at bounding box center [332, 8] width 37 height 6
click at [628, 304] on link "Taxi to EBBR" at bounding box center [635, 301] width 33 height 7
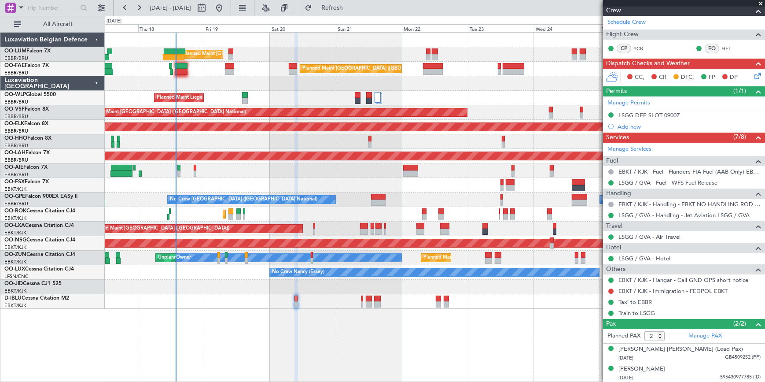
click at [380, 379] on div "Planned Maint Brussels (Brussels National) Unplanned Maint Brussels (Brussels N…" at bounding box center [435, 207] width 660 height 350
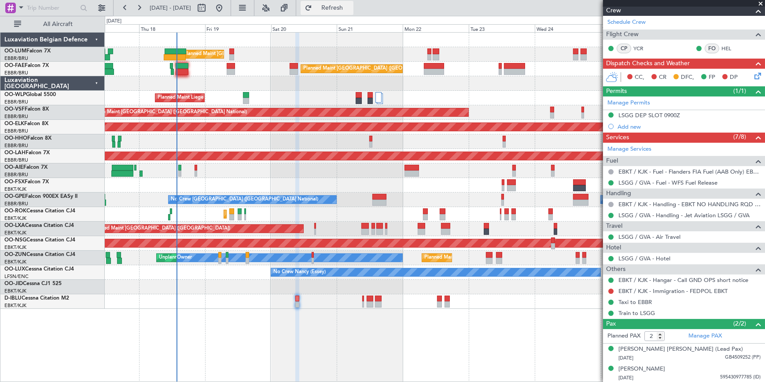
click at [354, 12] on button "Refresh" at bounding box center [327, 8] width 53 height 14
click at [338, 4] on button "Refresh" at bounding box center [327, 8] width 53 height 14
click at [342, 11] on span "Refresh" at bounding box center [332, 8] width 37 height 6
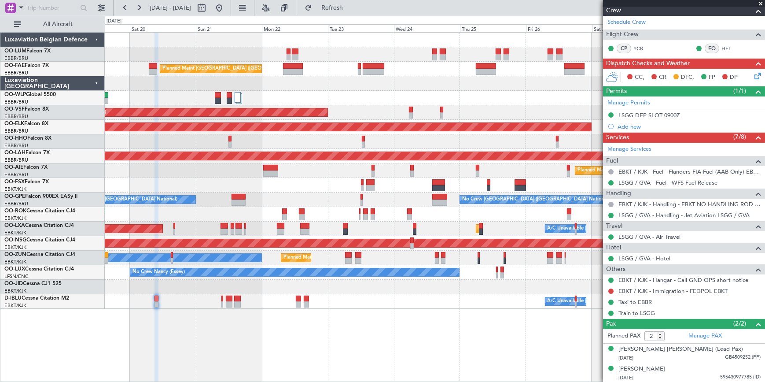
click at [249, 356] on div "Owner Melsbroek Air Base Planned Maint Brussels (Brussels National) Planned Mai…" at bounding box center [435, 207] width 660 height 350
click at [342, 8] on span "Refresh" at bounding box center [332, 8] width 37 height 6
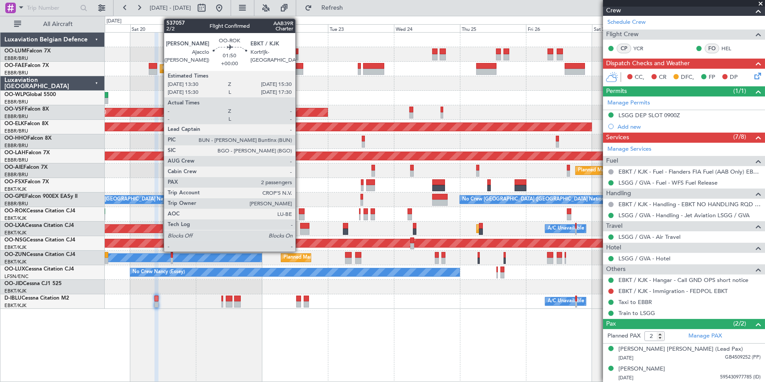
click at [299, 209] on div at bounding box center [302, 211] width 6 height 6
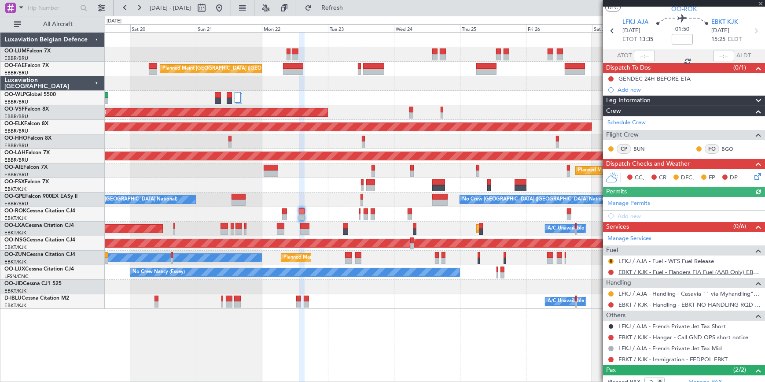
scroll to position [40, 0]
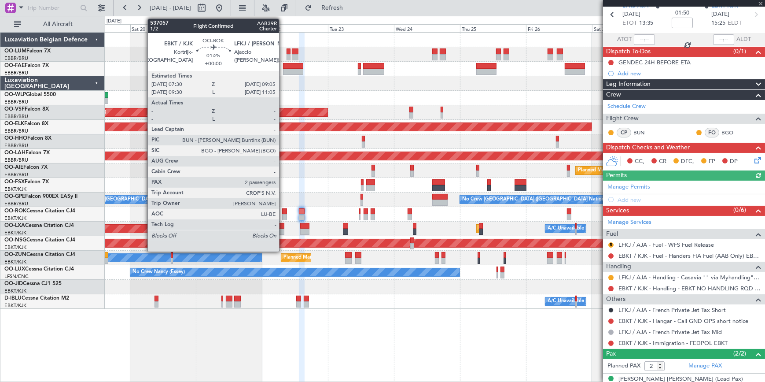
click at [283, 212] on div at bounding box center [284, 211] width 4 height 6
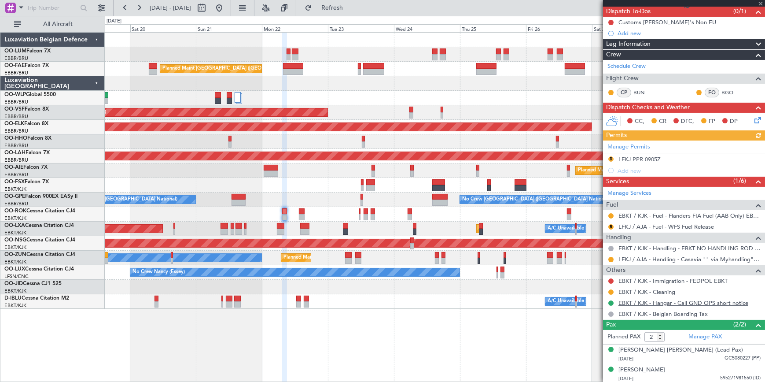
scroll to position [81, 0]
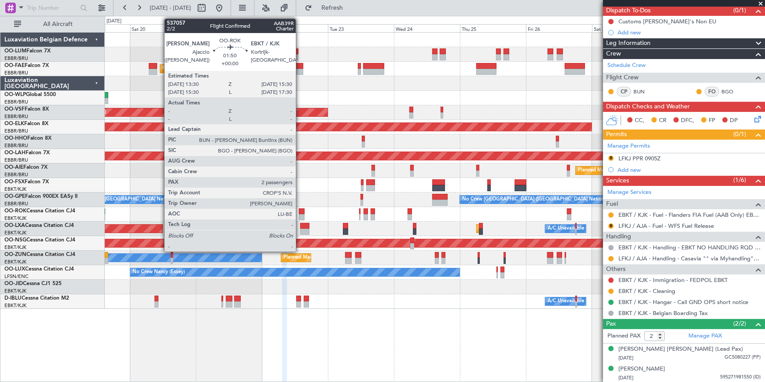
click at [300, 215] on div at bounding box center [302, 217] width 6 height 6
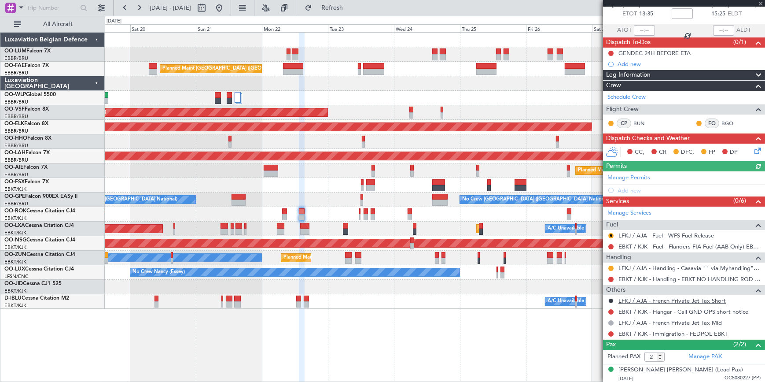
scroll to position [70, 0]
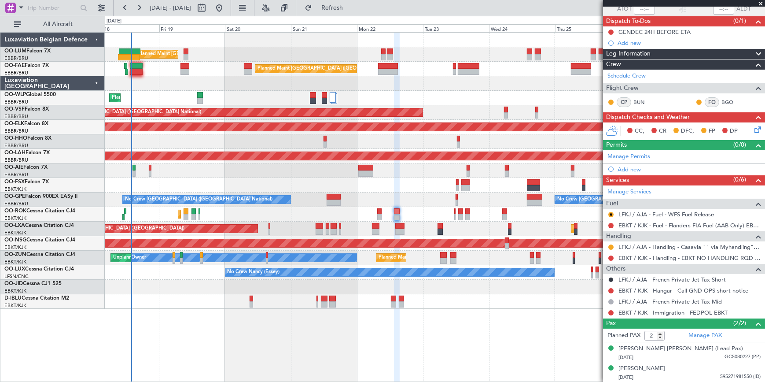
click at [239, 344] on div "Planned Maint Brussels (Brussels National) Owner Melsbroek Air Base Unplanned M…" at bounding box center [435, 207] width 660 height 350
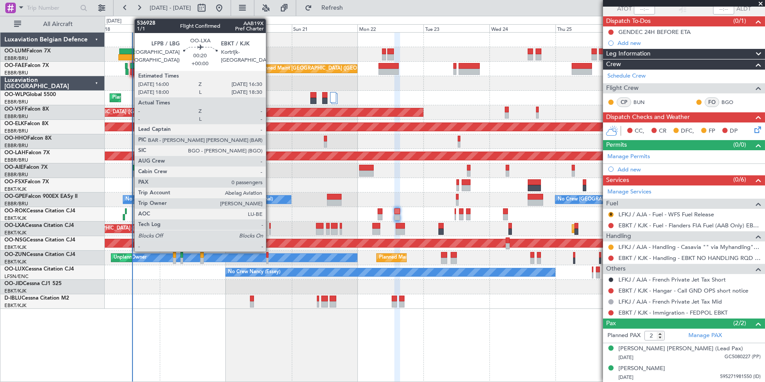
click at [270, 226] on div at bounding box center [271, 226] width 2 height 6
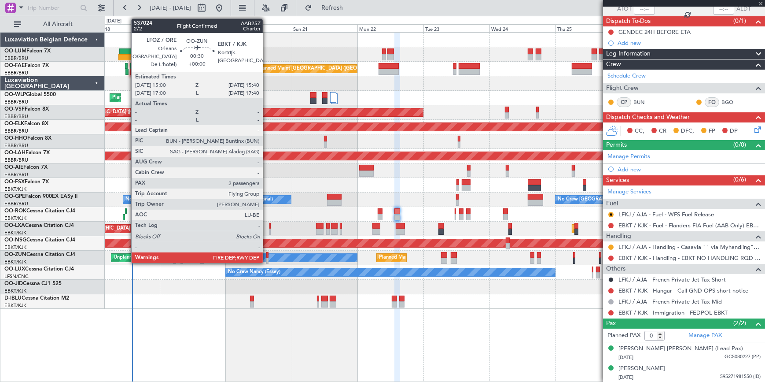
scroll to position [0, 0]
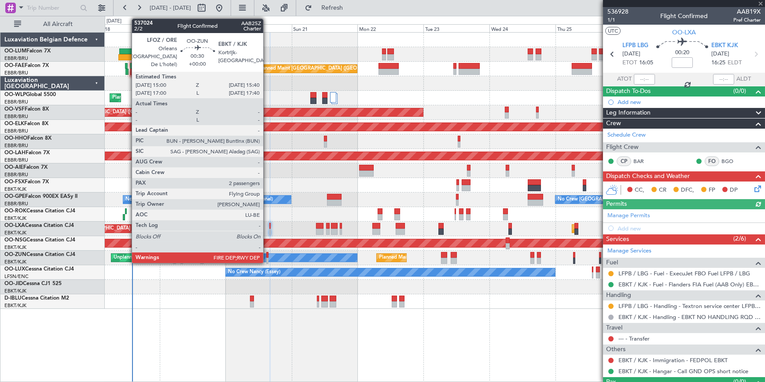
click at [267, 253] on div at bounding box center [267, 255] width 2 height 6
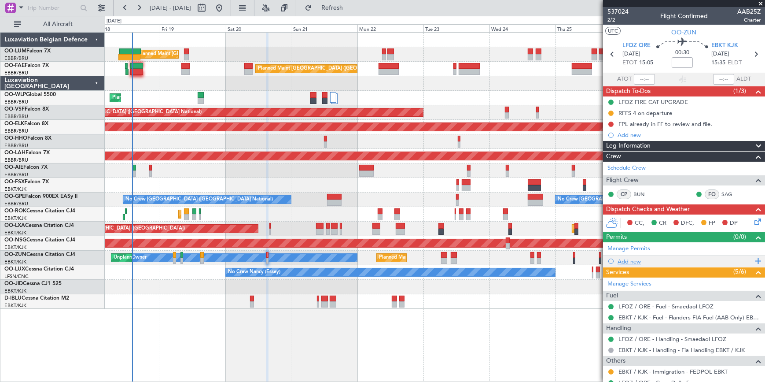
scroll to position [80, 0]
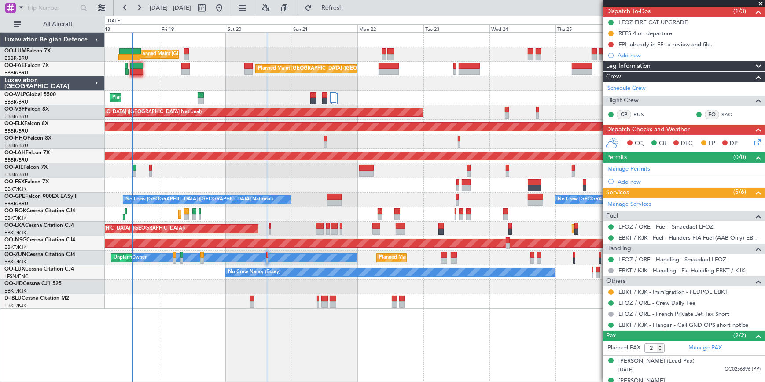
click at [299, 321] on div "Planned Maint Brussels (Brussels National) Owner Melsbroek Air Base Unplanned M…" at bounding box center [435, 207] width 661 height 350
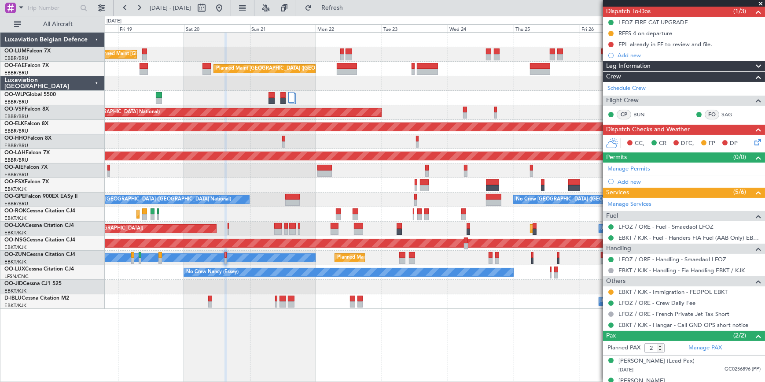
click at [303, 328] on div "Planned Maint Brussels (Brussels National) Owner Melsbroek Air Base Planned Mai…" at bounding box center [435, 207] width 661 height 350
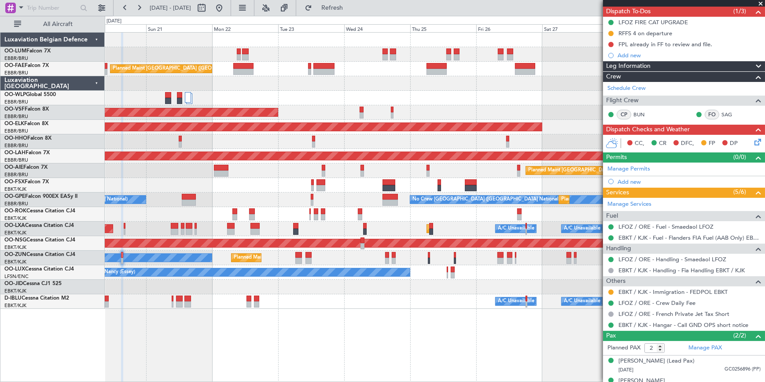
click at [348, 313] on div "Owner Melsbroek Air Base Planned Maint Brussels (Brussels National) Planned Mai…" at bounding box center [435, 207] width 661 height 350
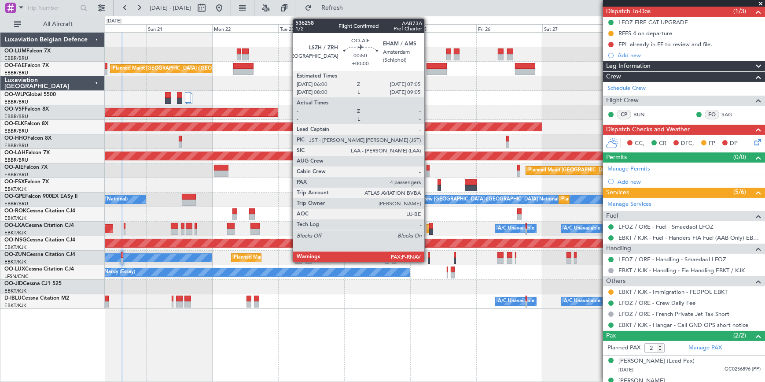
click at [428, 167] on div at bounding box center [428, 168] width 3 height 6
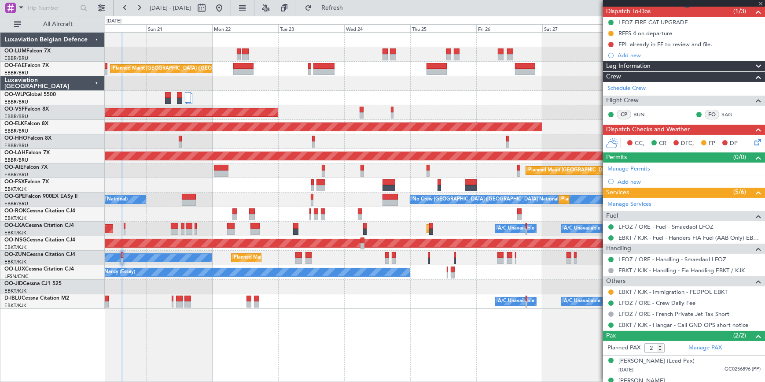
type input "4"
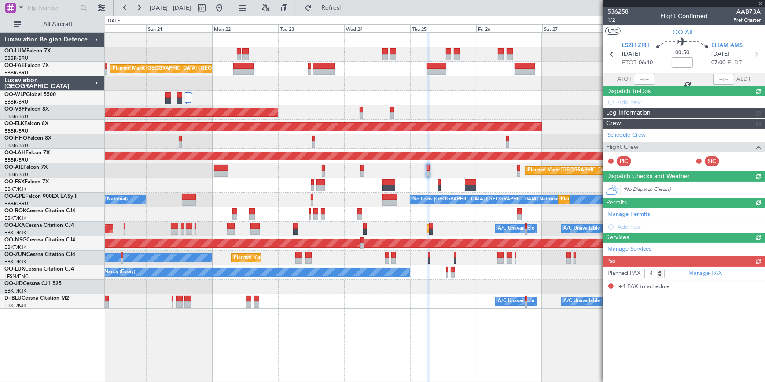
scroll to position [0, 0]
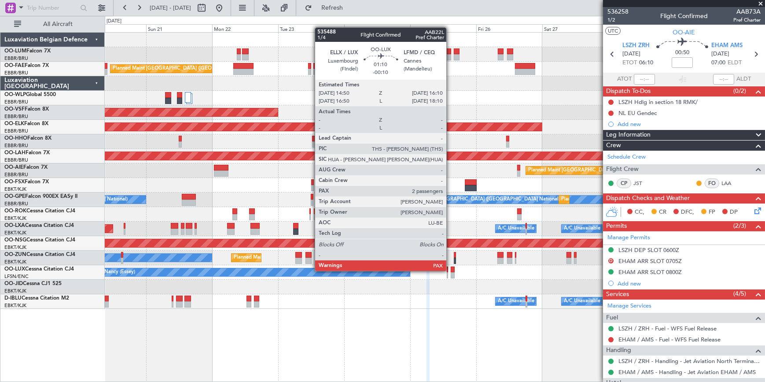
click at [451, 270] on div at bounding box center [453, 269] width 4 height 6
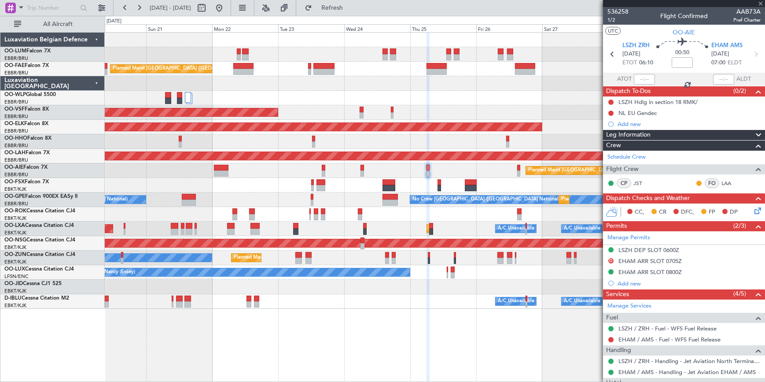
type input "-00:10"
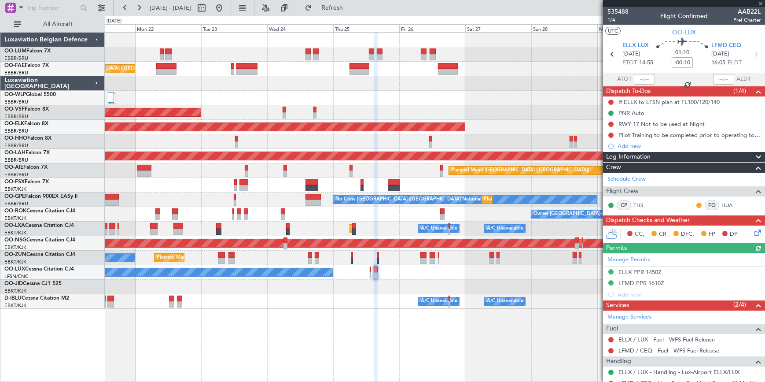
click at [396, 338] on div "Owner Melsbroek Air Base Planned Maint Brussels (Brussels National) Planned Mai…" at bounding box center [435, 207] width 661 height 350
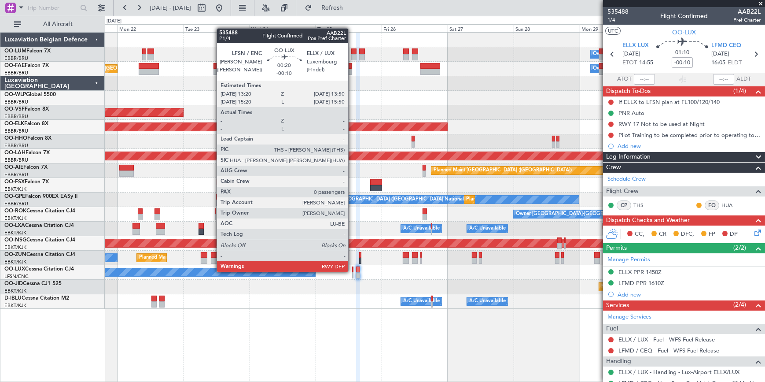
click at [352, 271] on div at bounding box center [353, 269] width 2 height 6
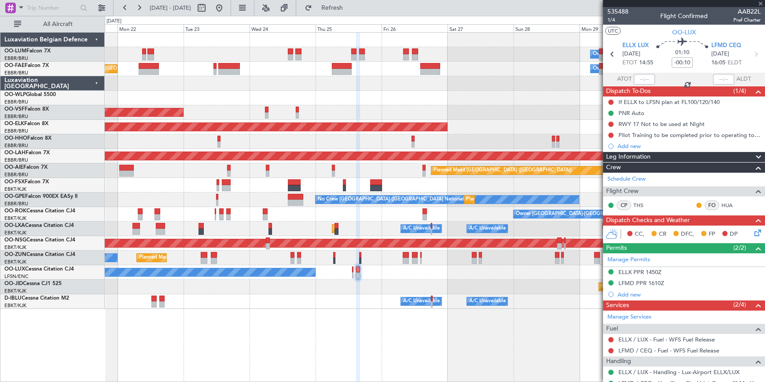
type input "0"
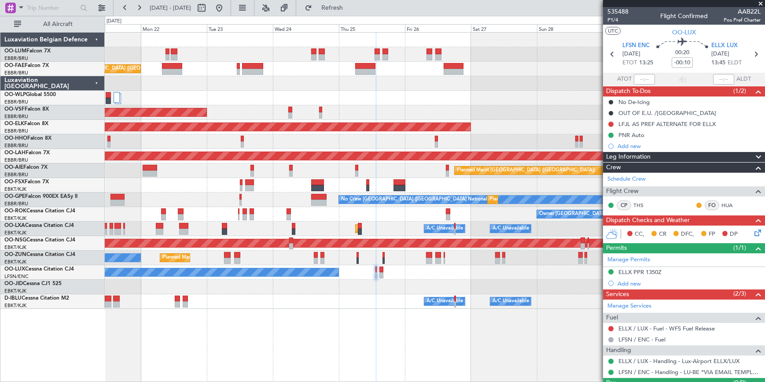
click at [403, 355] on div "Owner Melsbroek Air Base Planned Maint Brussels (Brussels National) Planned Mai…" at bounding box center [435, 207] width 661 height 350
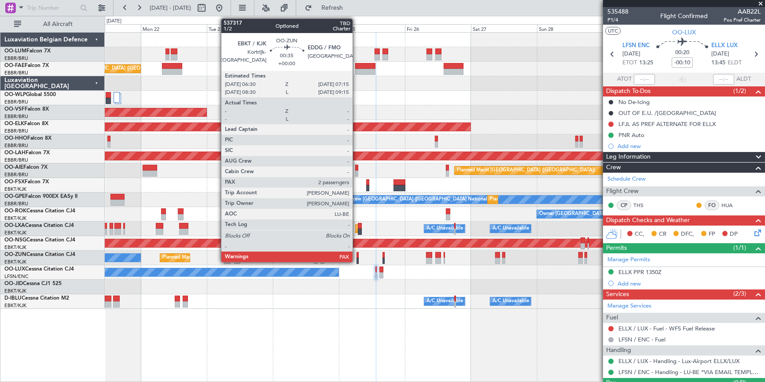
click at [357, 253] on div at bounding box center [358, 255] width 2 height 6
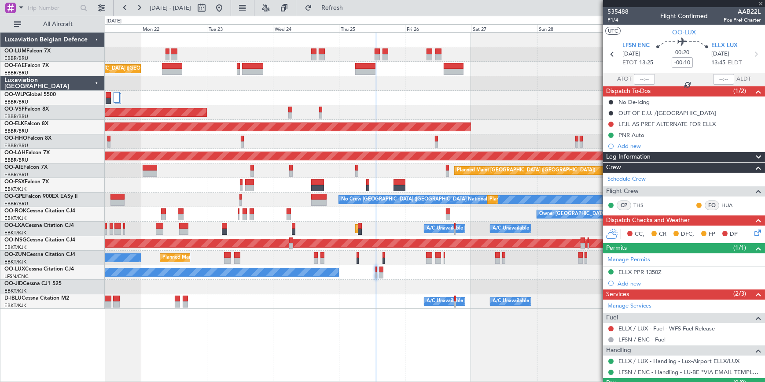
type input "2"
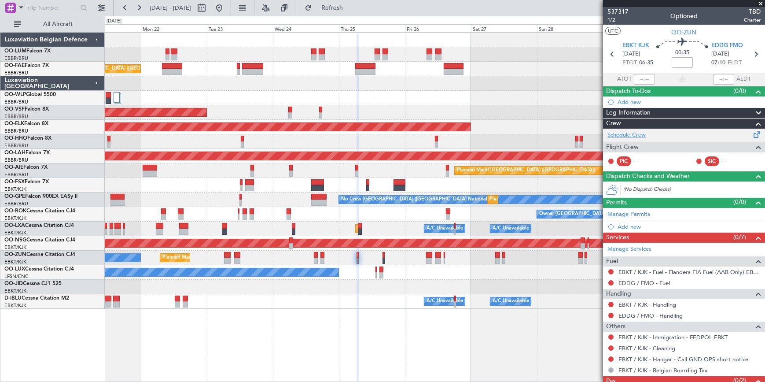
click at [631, 136] on link "Schedule Crew" at bounding box center [627, 135] width 38 height 9
drag, startPoint x: 351, startPoint y: 11, endPoint x: 339, endPoint y: 52, distance: 42.8
click at [351, 11] on span "Refresh" at bounding box center [332, 8] width 37 height 6
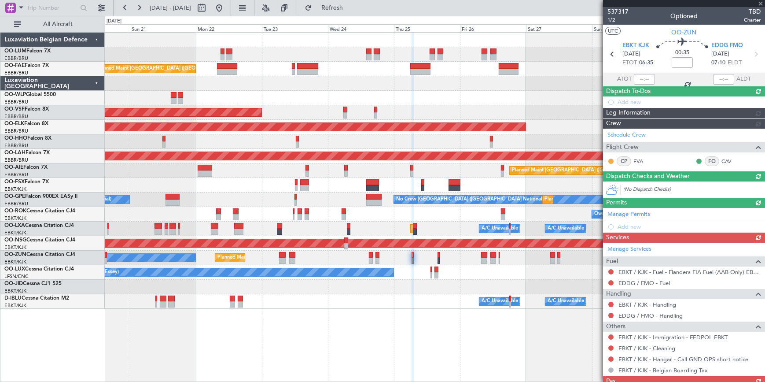
click at [356, 351] on div "Owner Melsbroek Air Base Planned Maint Brussels (Brussels National) Planned Mai…" at bounding box center [435, 207] width 661 height 350
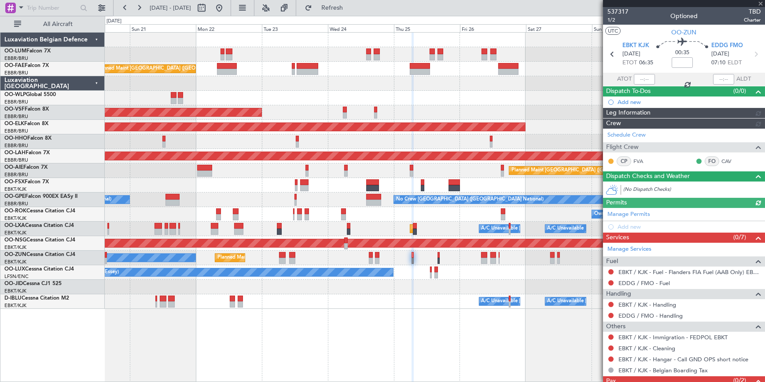
click at [484, 369] on div "Owner Melsbroek Air Base Planned Maint Brussels (Brussels National) Owner Melsb…" at bounding box center [435, 207] width 660 height 350
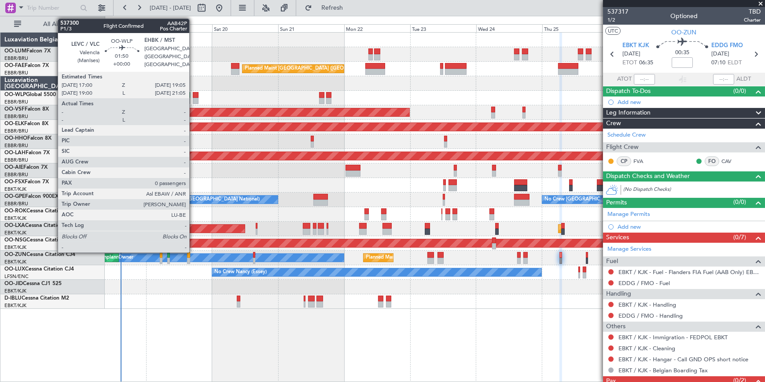
click at [193, 96] on div at bounding box center [196, 95] width 6 height 6
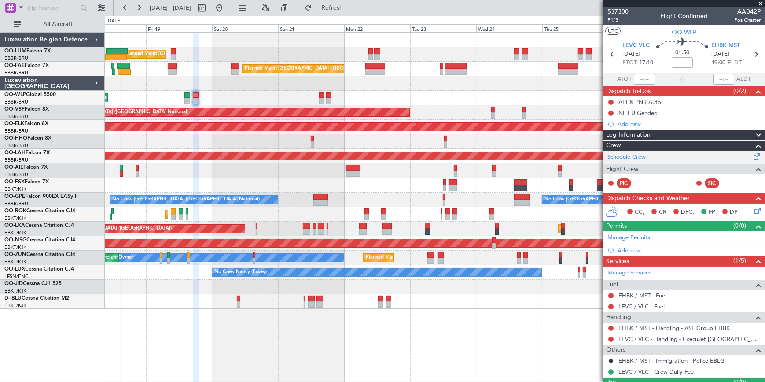
click at [646, 157] on link "Schedule Crew" at bounding box center [627, 157] width 38 height 9
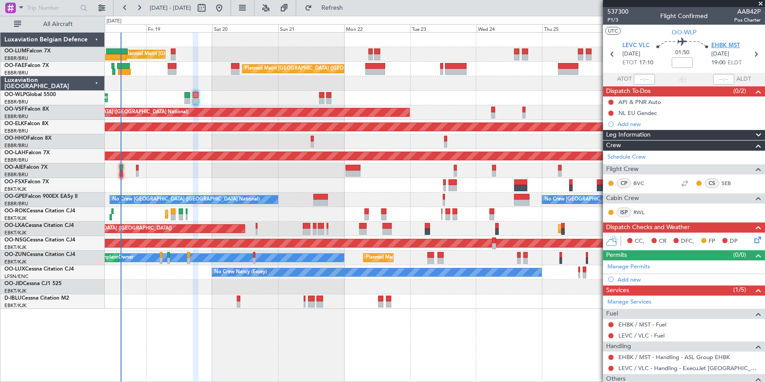
click at [721, 41] on span "EHBK MST" at bounding box center [726, 45] width 29 height 9
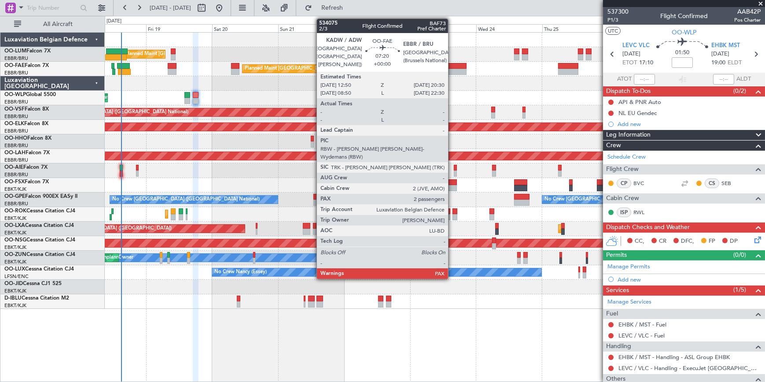
click at [452, 66] on div at bounding box center [455, 66] width 21 height 6
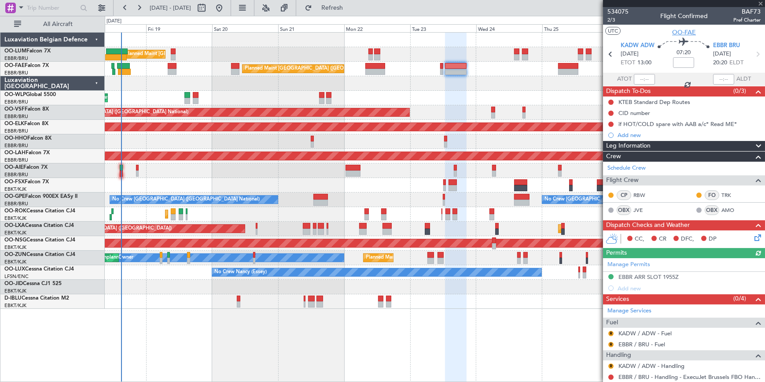
click at [681, 33] on span "OO-FAE" at bounding box center [684, 32] width 24 height 9
click at [678, 35] on span "OO-FAE" at bounding box center [684, 32] width 24 height 9
click at [351, 11] on span "Refresh" at bounding box center [332, 8] width 37 height 6
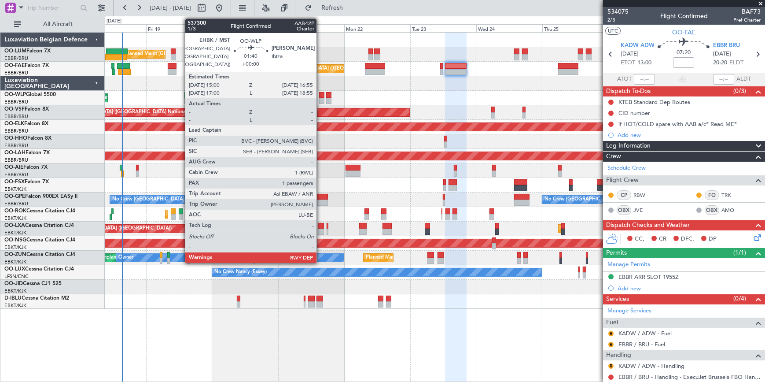
click at [321, 96] on div at bounding box center [321, 95] width 5 height 6
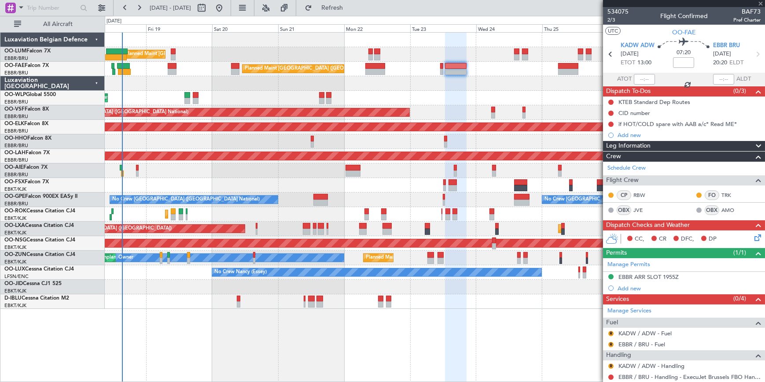
type input "1"
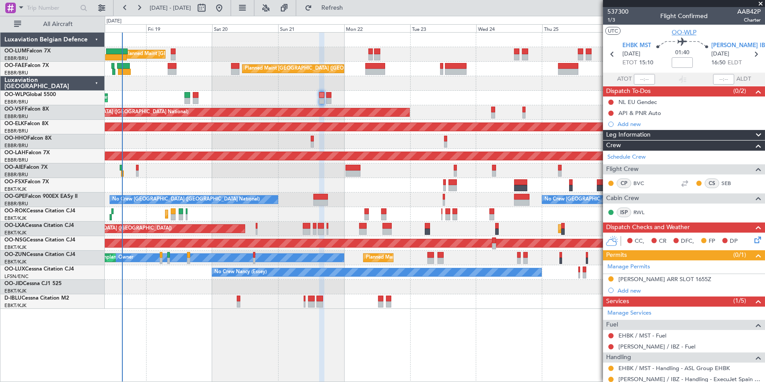
click at [672, 33] on span "OO-WLP" at bounding box center [684, 32] width 25 height 9
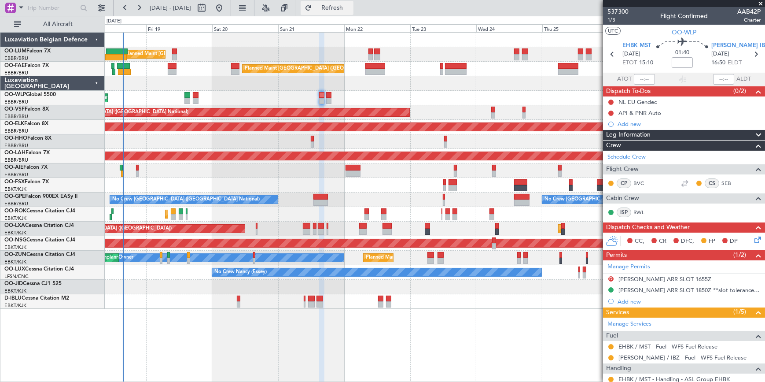
click at [351, 5] on span "Refresh" at bounding box center [332, 8] width 37 height 6
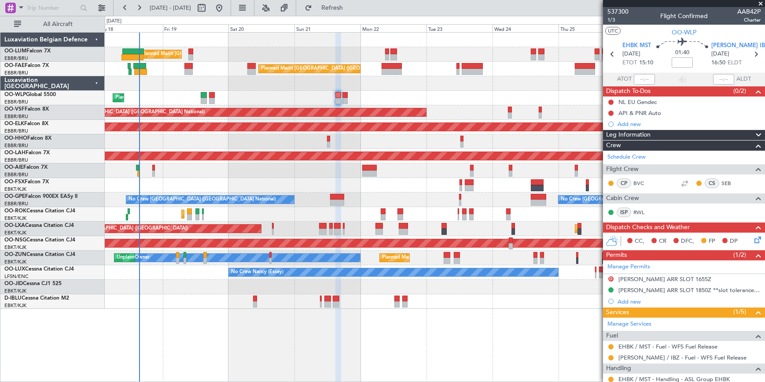
click at [488, 353] on div "Planned Maint Brussels (Brussels National) Unplanned Maint Brussels (Brussels N…" at bounding box center [435, 207] width 661 height 350
click at [351, 11] on span "Refresh" at bounding box center [332, 8] width 37 height 6
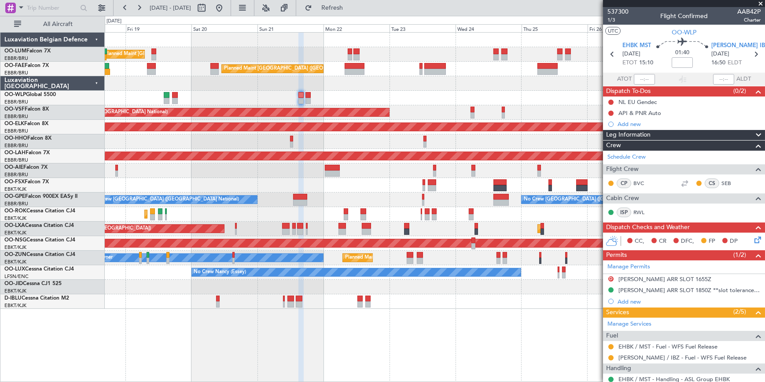
click at [263, 340] on div "Planned Maint Brussels (Brussels National) Owner Melsbroek Air Base Planned Mai…" at bounding box center [435, 207] width 660 height 350
click at [338, 329] on div "Planned Maint Brussels (Brussels National) Owner Melsbroek Air Base Planned Mai…" at bounding box center [435, 207] width 660 height 350
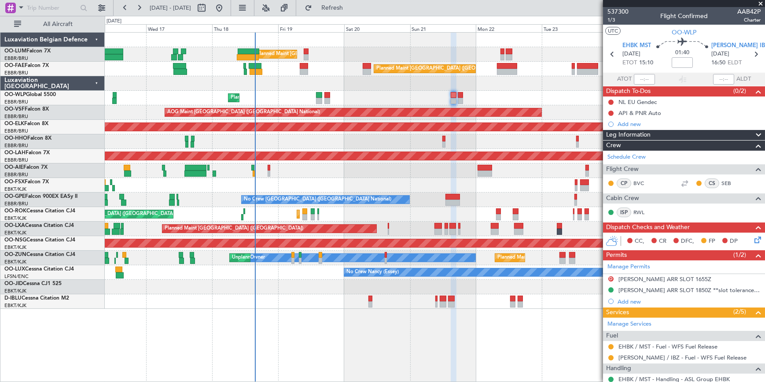
click at [591, 381] on html "19 Sep 2025 - 29 Sep 2025 Refresh Quick Links All Aircraft Planned Maint Brusse…" at bounding box center [382, 191] width 765 height 382
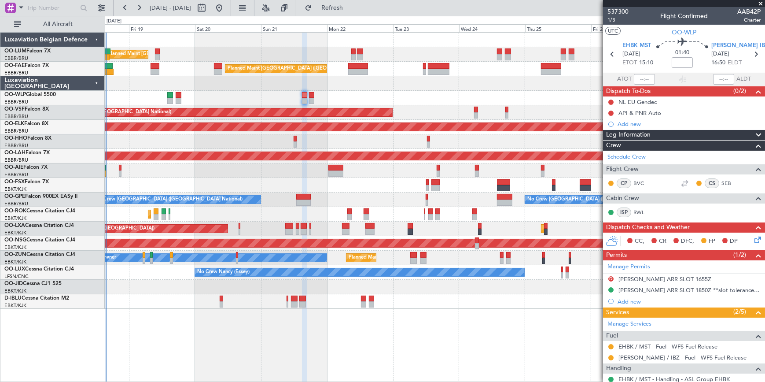
click at [215, 343] on div "Planned Maint Brussels (Brussels National) Owner Melsbroek Air Base Planned Mai…" at bounding box center [435, 207] width 660 height 350
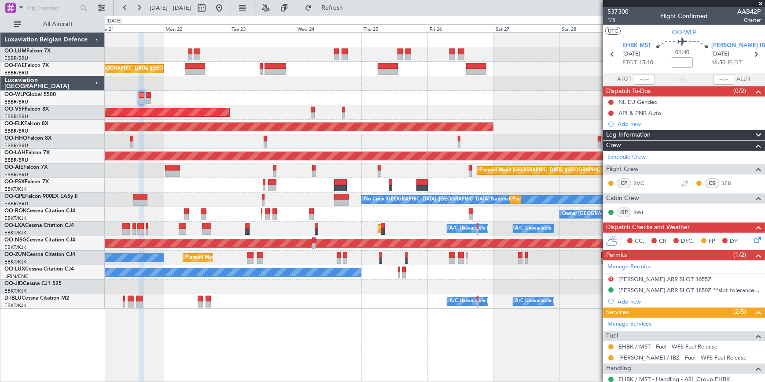
click at [307, 336] on div "Owner Melsbroek Air Base Planned Maint Brussels (Brussels National) Planned Mai…" at bounding box center [435, 207] width 660 height 350
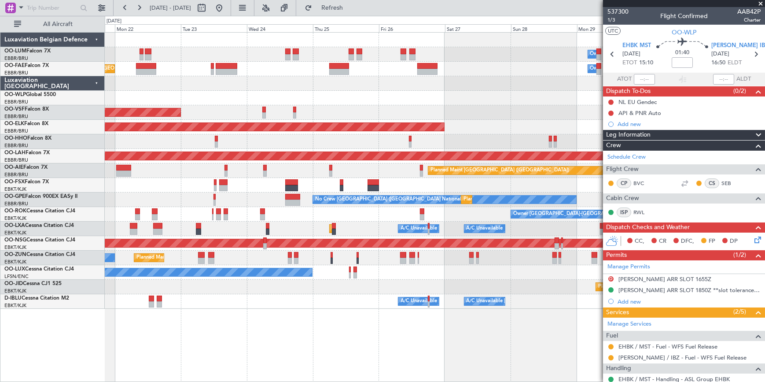
click at [405, 353] on div "Owner Melsbroek Air Base Planned Maint Brussels (Brussels National) Owner Melsb…" at bounding box center [435, 207] width 660 height 350
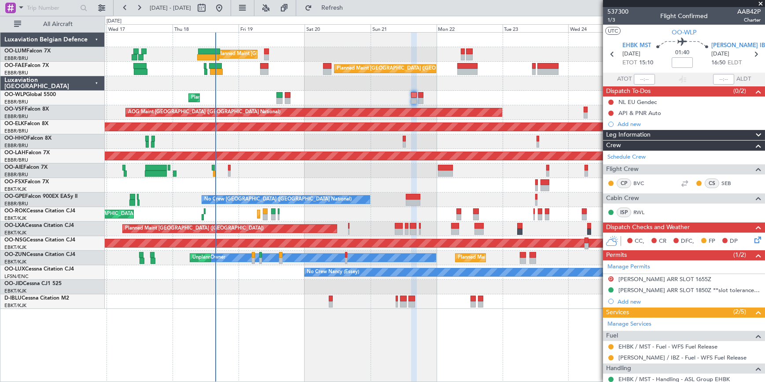
click at [757, 381] on html "22 Sep 2025 - 02 Oct 2025 Refresh Quick Links All Aircraft Planned Maint Brusse…" at bounding box center [382, 191] width 765 height 382
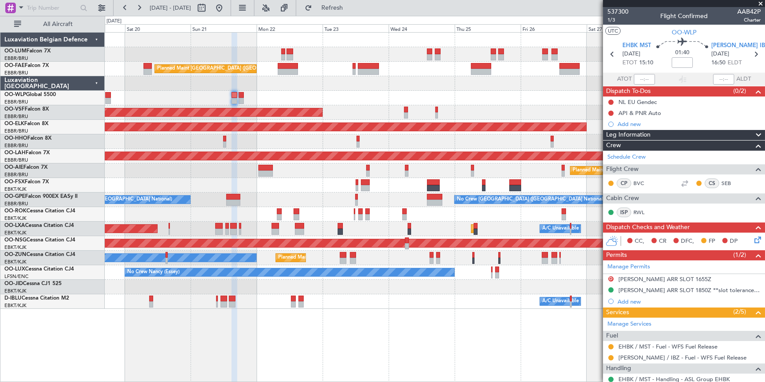
click at [224, 311] on div "Owner Melsbroek Air Base Planned Maint Brussels (Brussels National) Planned Mai…" at bounding box center [435, 207] width 661 height 350
click at [254, 330] on div "Owner Melsbroek Air Base Planned Maint Brussels (Brussels National) Planned Mai…" at bounding box center [435, 207] width 661 height 350
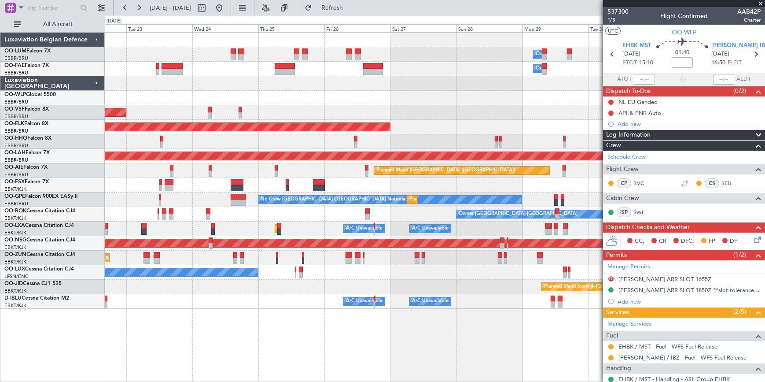
click at [334, 361] on div "Owner Melsbroek Air Base Owner Melsbroek Air Base Planned Maint Brussels (Bruss…" at bounding box center [435, 207] width 661 height 350
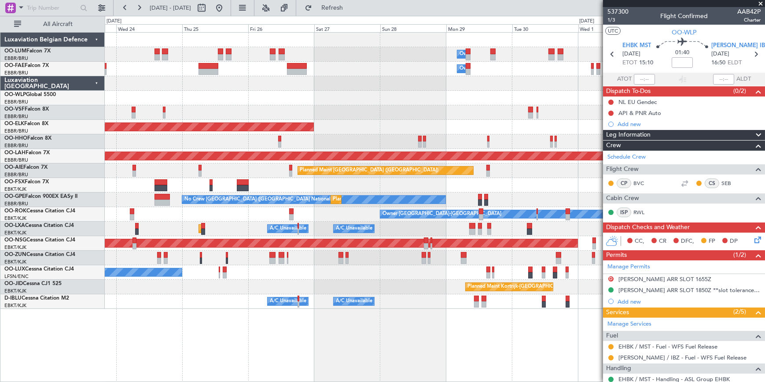
click at [334, 358] on div "Owner Melsbroek Air Base Owner Melsbroek Air Base Planned Maint Brussels (Bruss…" at bounding box center [435, 207] width 660 height 350
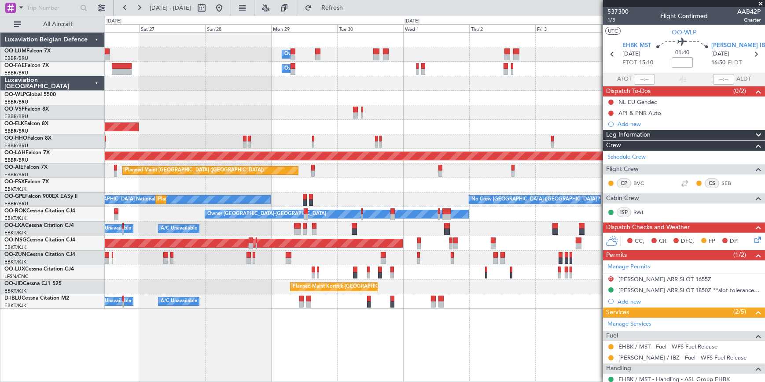
click at [277, 343] on div "Owner Melsbroek Air Base Owner Melsbroek Air Base Planned Maint Kortrijk-Wevelg…" at bounding box center [435, 207] width 661 height 350
click at [142, 9] on button at bounding box center [139, 8] width 14 height 14
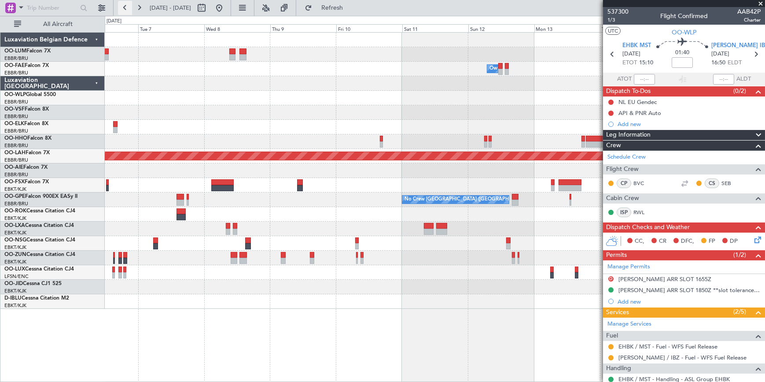
click at [121, 4] on button at bounding box center [125, 8] width 14 height 14
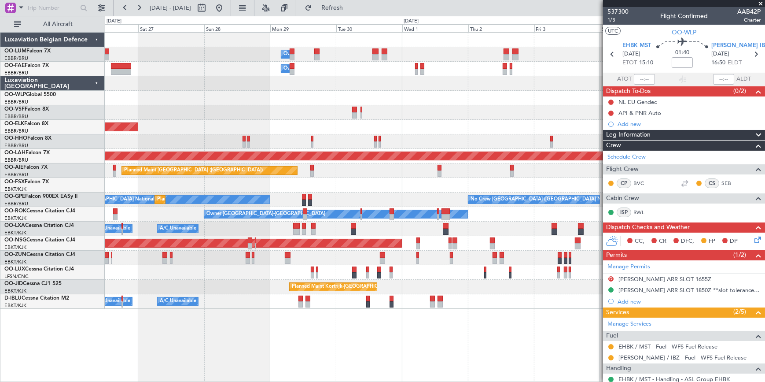
click at [556, 378] on div "Owner Melsbroek Air Base Owner Melsbroek Air Base Planned Maint Kortrijk-Wevelg…" at bounding box center [435, 207] width 660 height 350
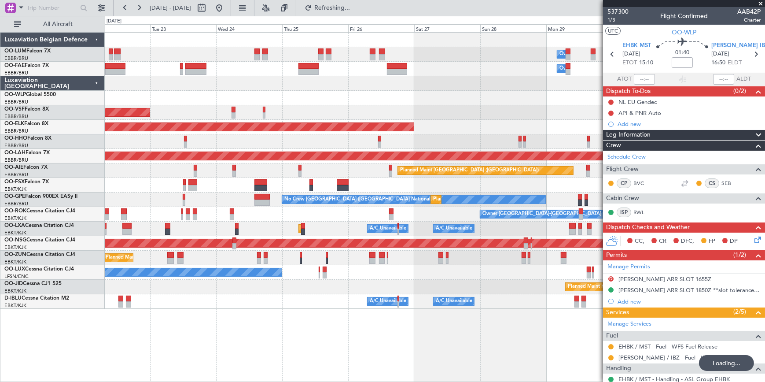
click at [508, 369] on div "Owner Melsbroek Air Base Owner Melsbroek Air Base Planned Maint Brussels (Bruss…" at bounding box center [435, 207] width 661 height 350
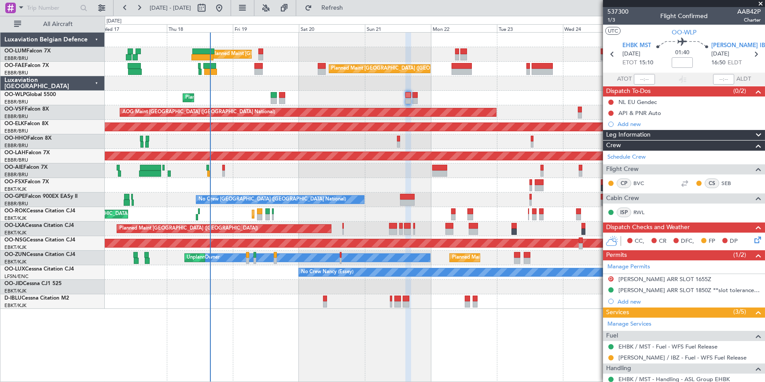
click at [388, 377] on div "Planned Maint Brussels (Brussels National) Unplanned Maint Brussels (Brussels N…" at bounding box center [435, 207] width 661 height 350
click at [351, 7] on span "Refresh" at bounding box center [332, 8] width 37 height 6
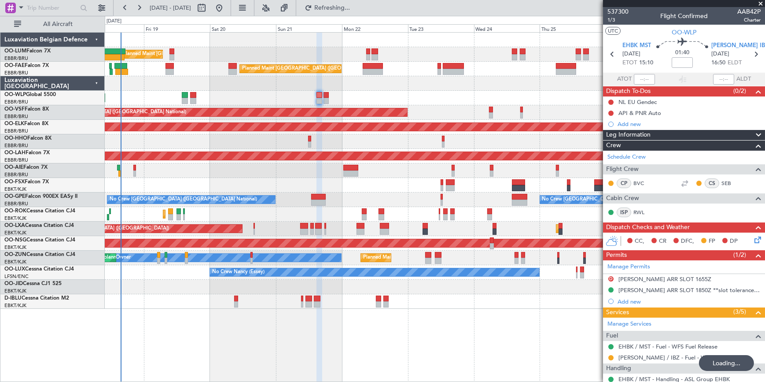
click at [273, 354] on div "Planned Maint Brussels (Brussels National) Owner Melsbroek Air Base Unplanned M…" at bounding box center [435, 207] width 661 height 350
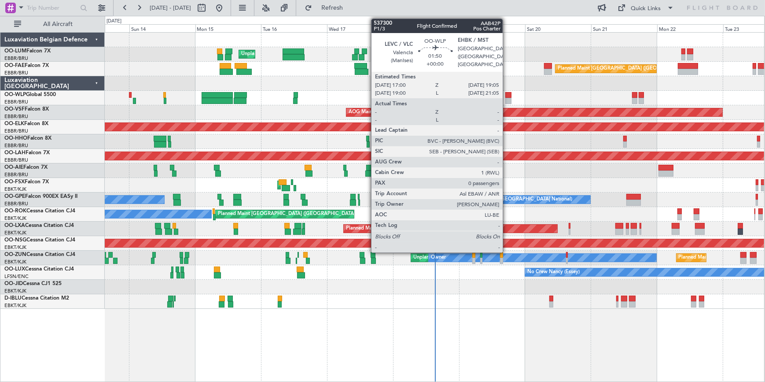
click at [507, 96] on div at bounding box center [509, 95] width 6 height 6
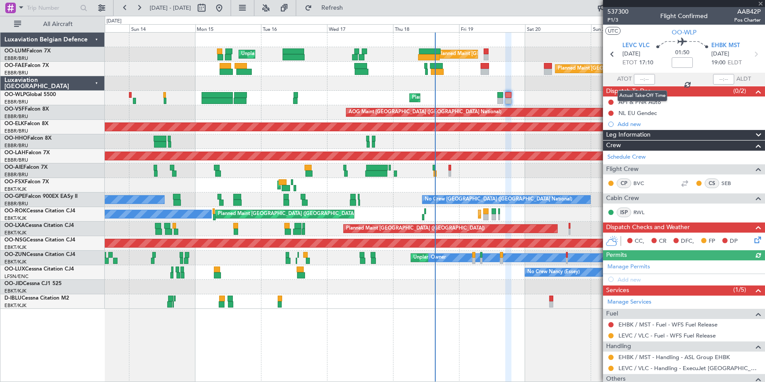
click at [643, 101] on mat-tooltip-component "Actual Take-Off Time" at bounding box center [643, 95] width 62 height 23
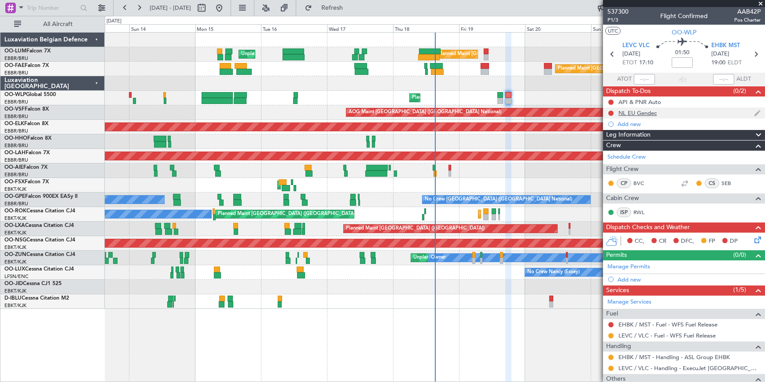
click at [645, 117] on div "NL EU Gendec" at bounding box center [684, 112] width 162 height 11
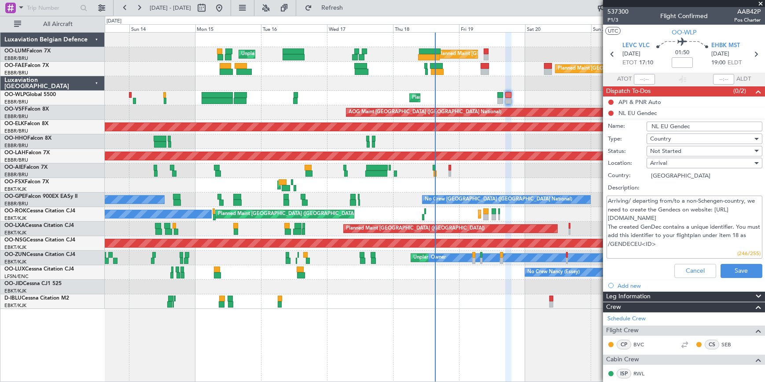
click at [682, 27] on div "Trip Stage" at bounding box center [682, 27] width 0 height 0
click at [687, 34] on div "Trip Stage" at bounding box center [681, 32] width 26 height 11
click at [672, 31] on span "OO-WLP" at bounding box center [684, 32] width 25 height 9
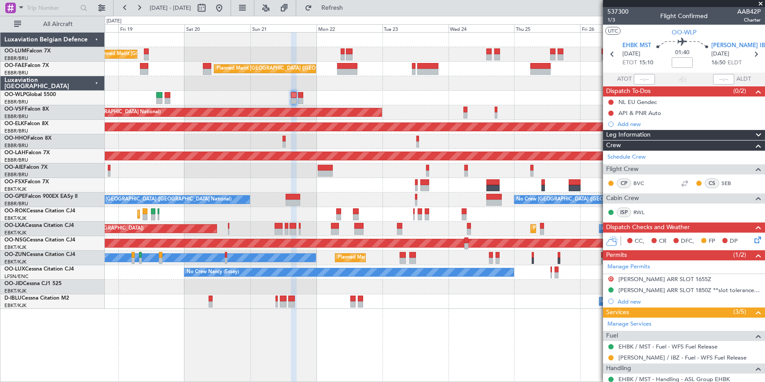
click at [363, 334] on div "Planned Maint [GEOGRAPHIC_DATA] ([GEOGRAPHIC_DATA] National) Owner [GEOGRAPHIC_…" at bounding box center [435, 207] width 661 height 350
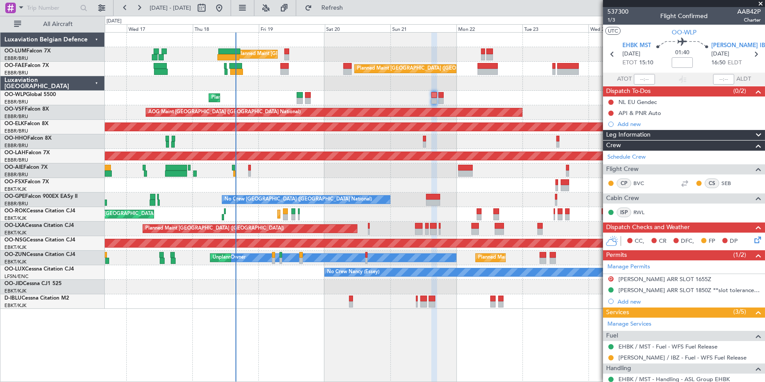
click at [315, 347] on div "Planned Maint [GEOGRAPHIC_DATA] ([GEOGRAPHIC_DATA] National) Unplanned Maint [G…" at bounding box center [435, 207] width 660 height 350
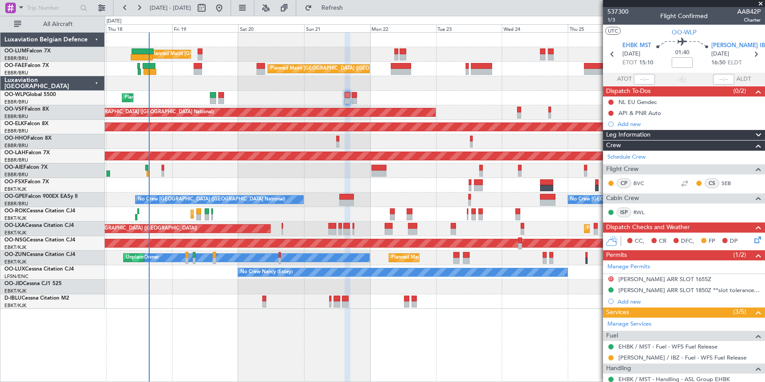
click at [242, 318] on div "Planned Maint [GEOGRAPHIC_DATA] ([GEOGRAPHIC_DATA] National) Unplanned Maint [G…" at bounding box center [435, 207] width 661 height 350
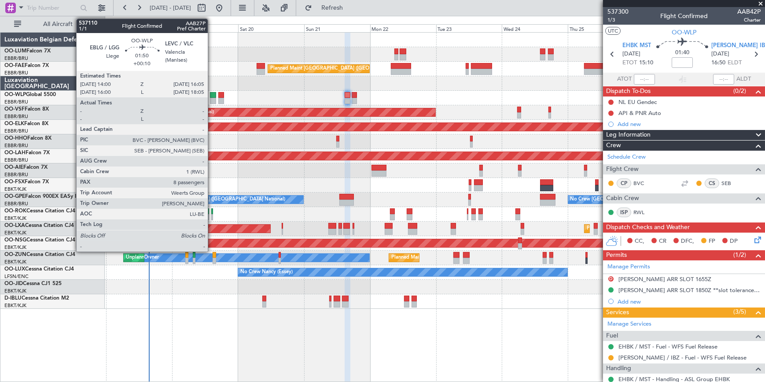
click at [212, 96] on div at bounding box center [213, 95] width 6 height 6
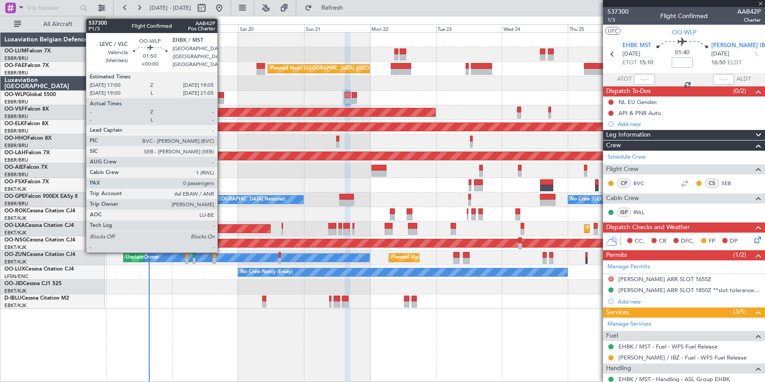
type input "+00:10"
type input "8"
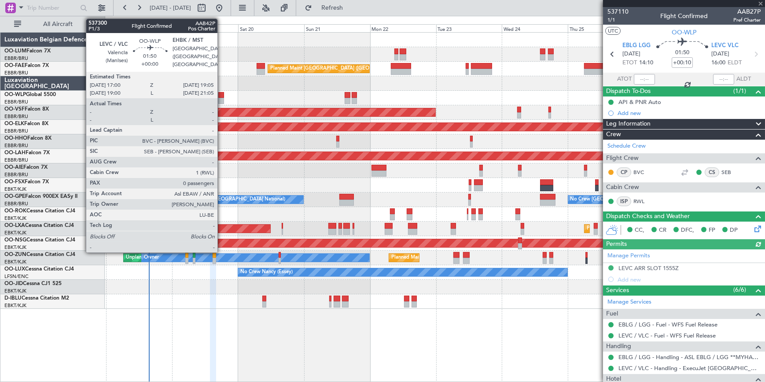
click at [222, 95] on div at bounding box center [221, 95] width 6 height 6
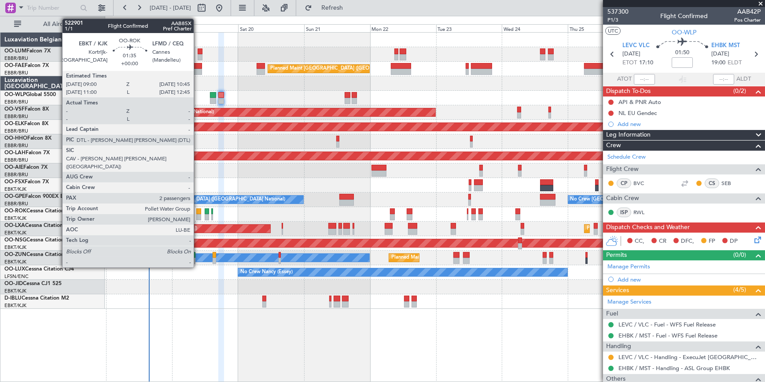
click at [198, 214] on div at bounding box center [198, 217] width 5 height 6
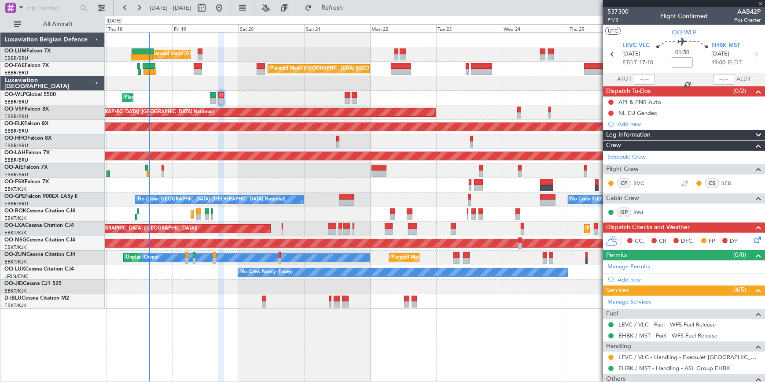
type input "2"
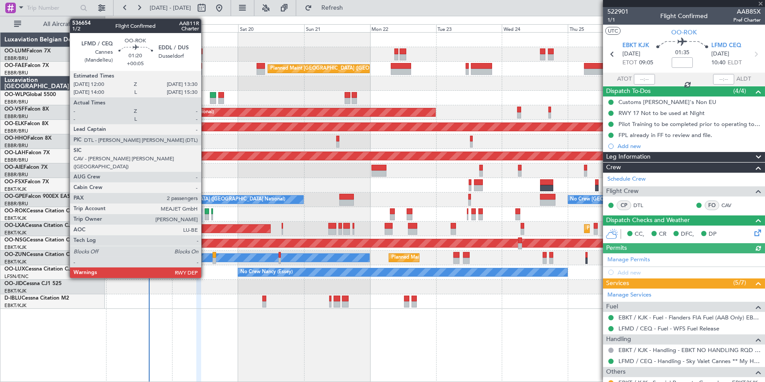
click at [205, 212] on div at bounding box center [207, 211] width 4 height 6
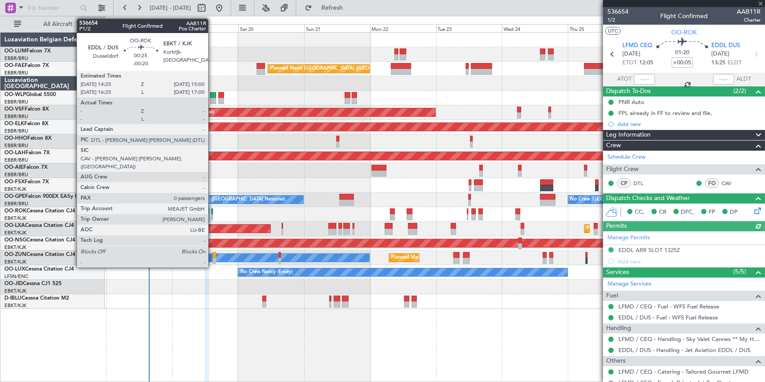
click at [212, 213] on div at bounding box center [212, 211] width 2 height 6
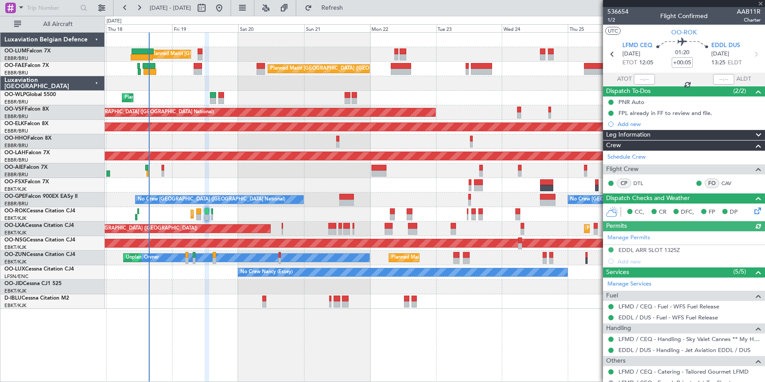
type input "-00:20"
type input "0"
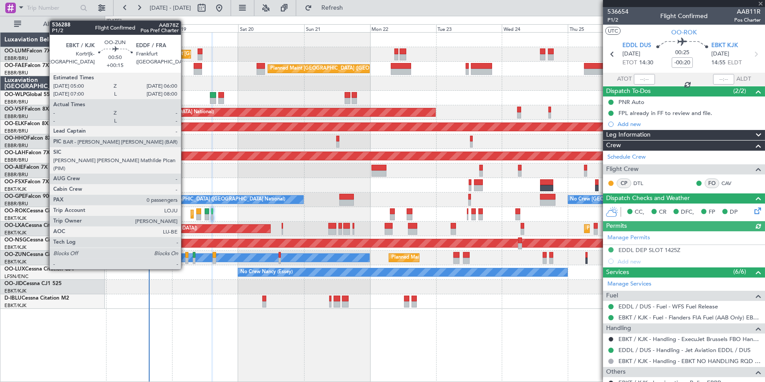
click at [185, 252] on div at bounding box center [186, 255] width 3 height 6
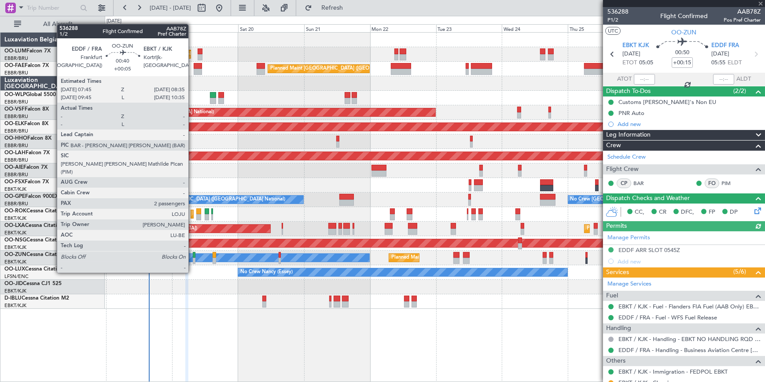
click at [193, 256] on div at bounding box center [194, 255] width 3 height 6
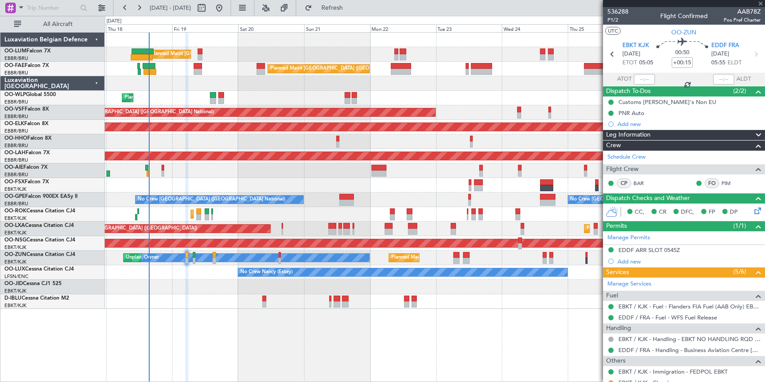
type input "+00:05"
type input "2"
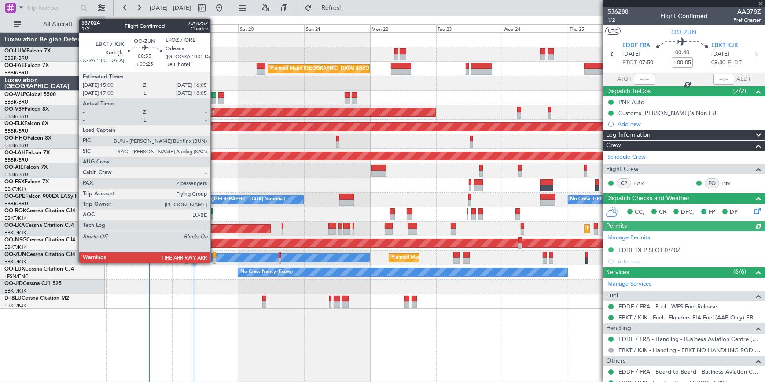
click at [214, 255] on div at bounding box center [214, 255] width 3 height 6
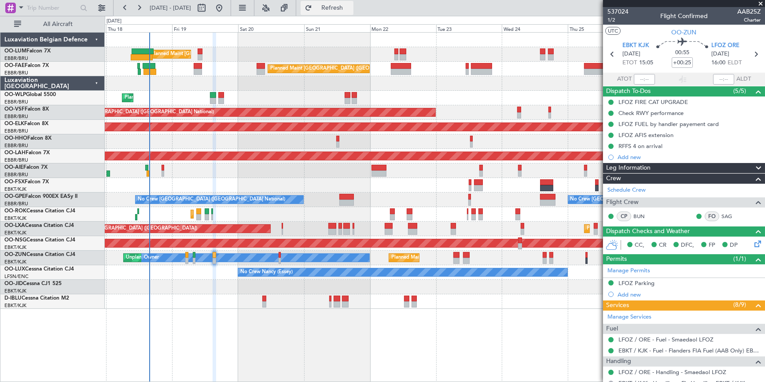
click at [354, 12] on button "Refresh" at bounding box center [327, 8] width 53 height 14
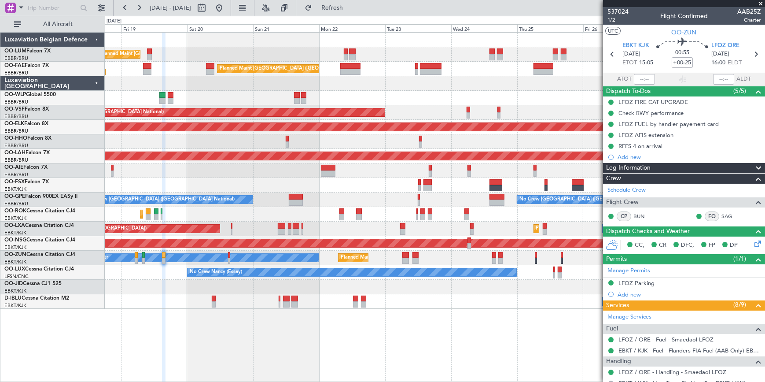
click at [397, 305] on div "A/C Unavailable [GEOGRAPHIC_DATA] ([GEOGRAPHIC_DATA] National) A/C Unavailable …" at bounding box center [435, 301] width 660 height 15
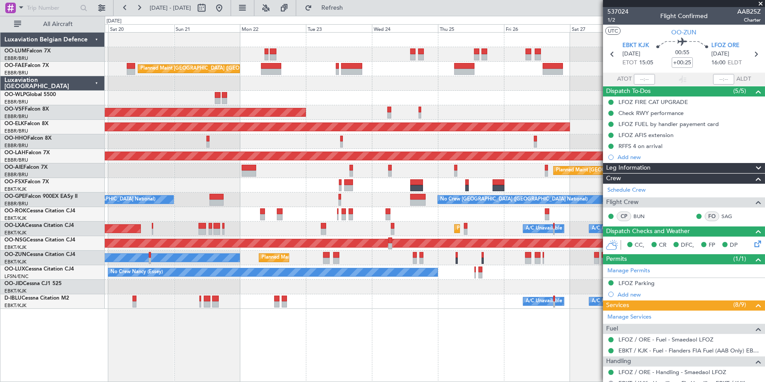
click at [308, 320] on div "Owner Melsbroek Air Base Planned Maint [GEOGRAPHIC_DATA] ([GEOGRAPHIC_DATA]) Pl…" at bounding box center [435, 207] width 661 height 350
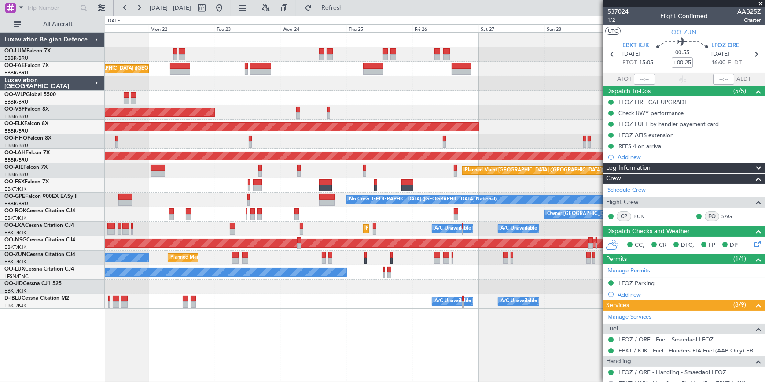
click at [383, 358] on div "Owner Melsbroek Air Base Planned Maint [GEOGRAPHIC_DATA] ([GEOGRAPHIC_DATA]) Pl…" at bounding box center [435, 207] width 661 height 350
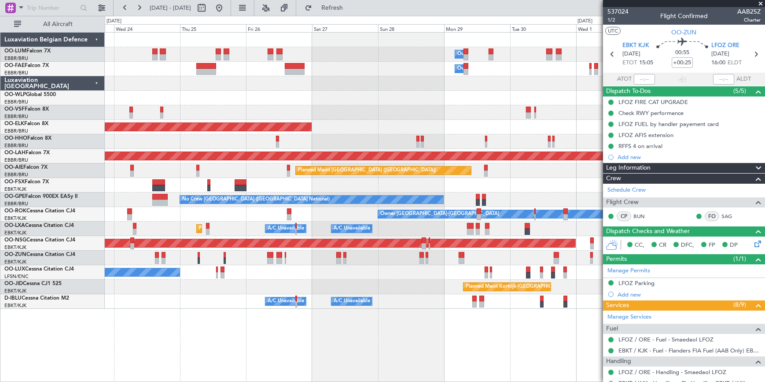
click at [310, 349] on div "Owner Melsbroek Air Base Owner [GEOGRAPHIC_DATA] Planned Maint [GEOGRAPHIC_DATA…" at bounding box center [435, 207] width 661 height 350
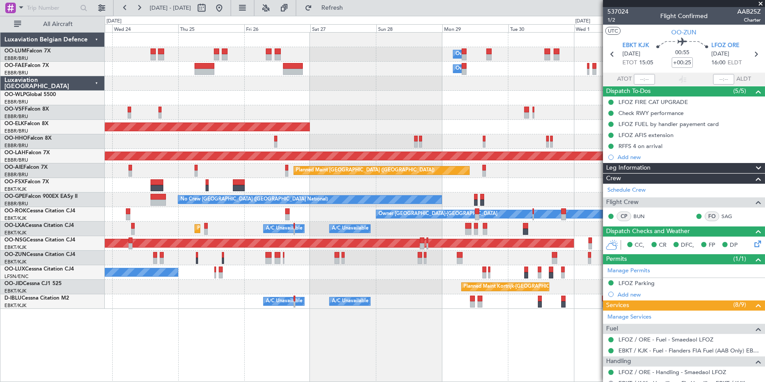
click at [307, 361] on div "Owner Melsbroek Air Base Owner [GEOGRAPHIC_DATA] Planned Maint [GEOGRAPHIC_DATA…" at bounding box center [435, 207] width 660 height 350
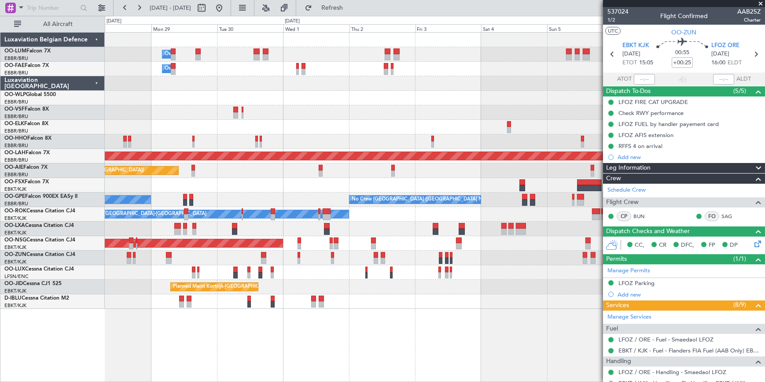
click at [320, 344] on div "Owner Melsbroek Air Base Owner [GEOGRAPHIC_DATA] Planned Maint [GEOGRAPHIC_DATA…" at bounding box center [435, 207] width 660 height 350
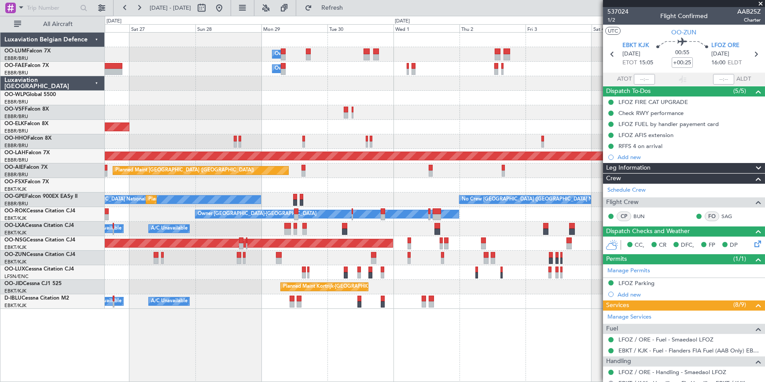
click at [458, 362] on div "Owner Melsbroek Air Base Owner [GEOGRAPHIC_DATA] Planned Maint [GEOGRAPHIC_DATA…" at bounding box center [435, 207] width 661 height 350
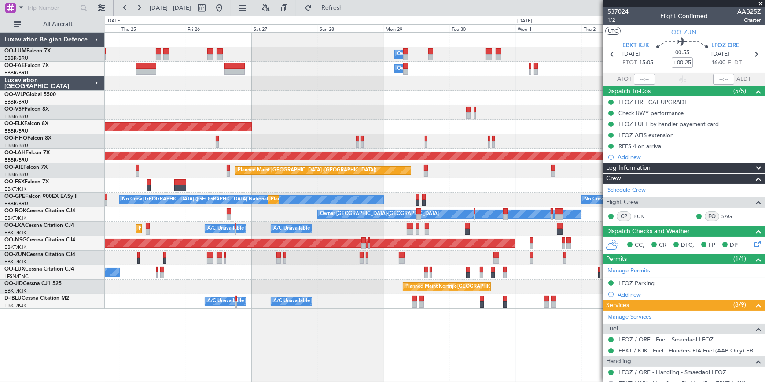
click at [395, 349] on div "Owner Melsbroek Air Base Owner [GEOGRAPHIC_DATA] AOG Maint [GEOGRAPHIC_DATA] ([…" at bounding box center [435, 207] width 661 height 350
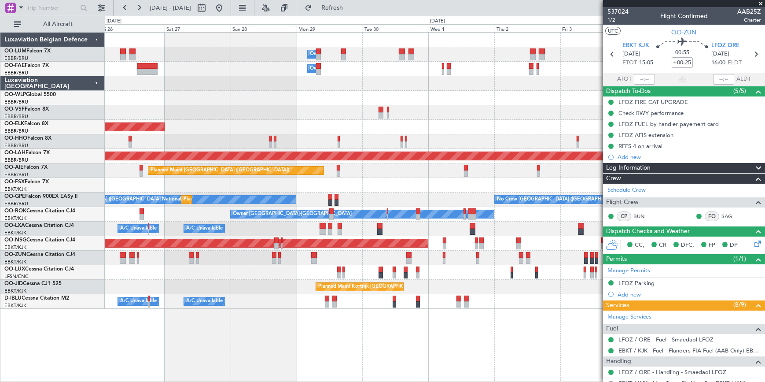
click at [293, 343] on div "Owner Melsbroek Air Base Owner [GEOGRAPHIC_DATA] Planned Maint [GEOGRAPHIC_DATA…" at bounding box center [435, 207] width 660 height 350
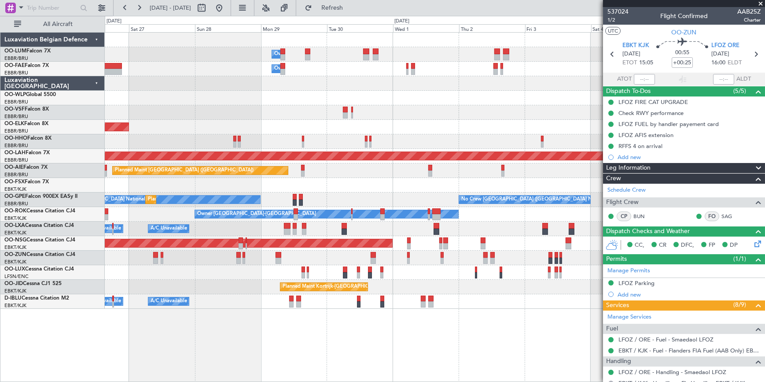
click at [432, 375] on div "Owner Melsbroek Air Base Owner [GEOGRAPHIC_DATA] Planned Maint [GEOGRAPHIC_DATA…" at bounding box center [435, 207] width 660 height 350
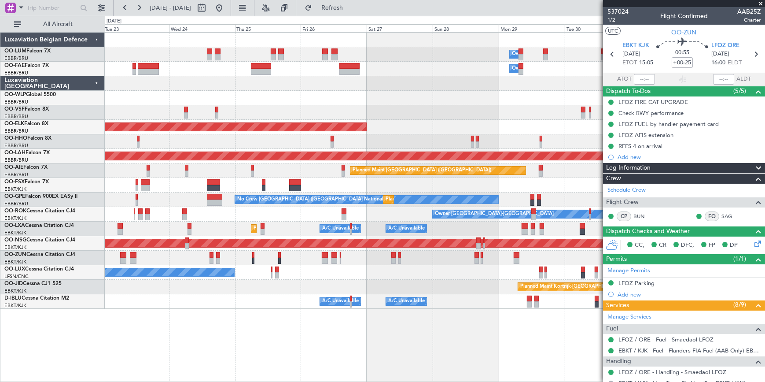
click at [500, 381] on html "[DATE] - [DATE] Refresh Quick Links All Aircraft Owner [GEOGRAPHIC_DATA] Owner …" at bounding box center [382, 191] width 765 height 382
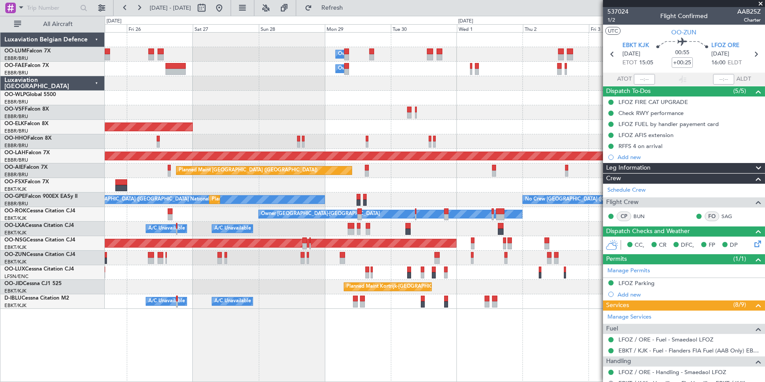
click at [317, 360] on div "Owner Melsbroek Air Base Owner [GEOGRAPHIC_DATA] Planned Maint [GEOGRAPHIC_DATA…" at bounding box center [435, 207] width 660 height 350
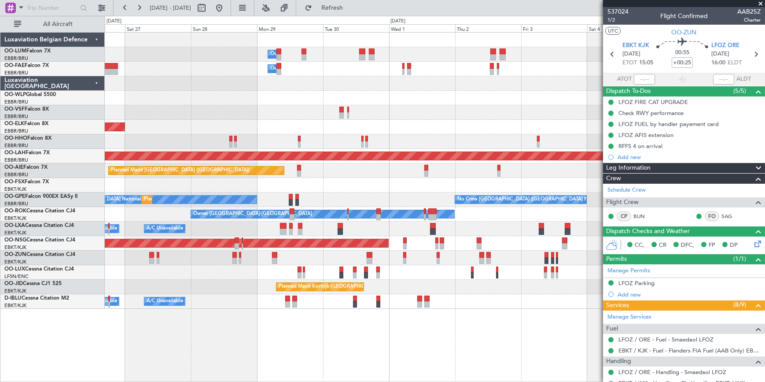
click at [311, 325] on div "Owner Melsbroek Air Base Owner [GEOGRAPHIC_DATA] Planned Maint [GEOGRAPHIC_DATA…" at bounding box center [435, 207] width 661 height 350
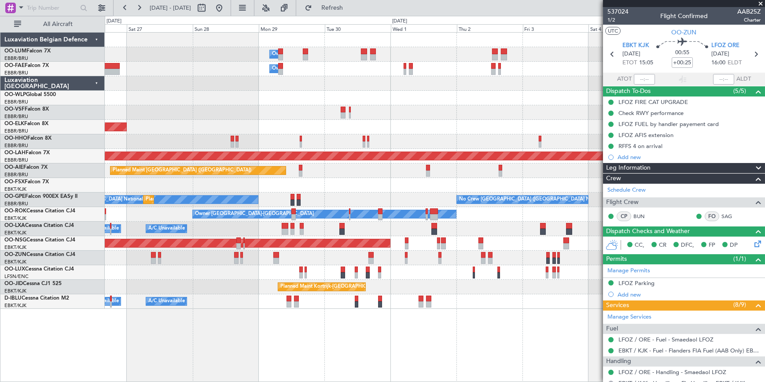
click at [444, 133] on div "Owner Melsbroek Air Base Owner [GEOGRAPHIC_DATA] Planned Maint [GEOGRAPHIC_DATA…" at bounding box center [435, 171] width 660 height 276
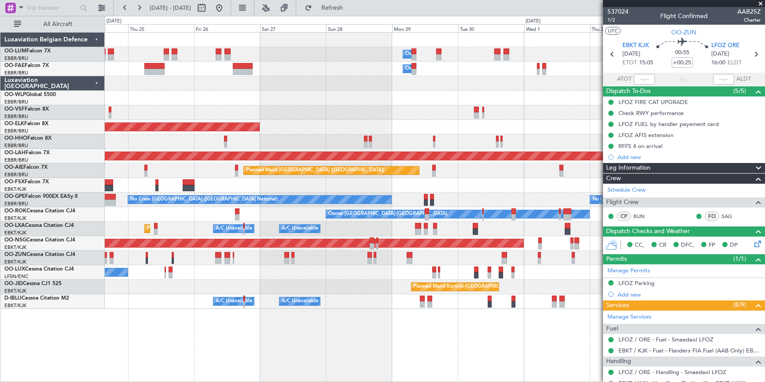
click at [444, 354] on div "Owner Melsbroek Air Base Owner [GEOGRAPHIC_DATA] AOG Maint [GEOGRAPHIC_DATA] ([…" at bounding box center [435, 207] width 660 height 350
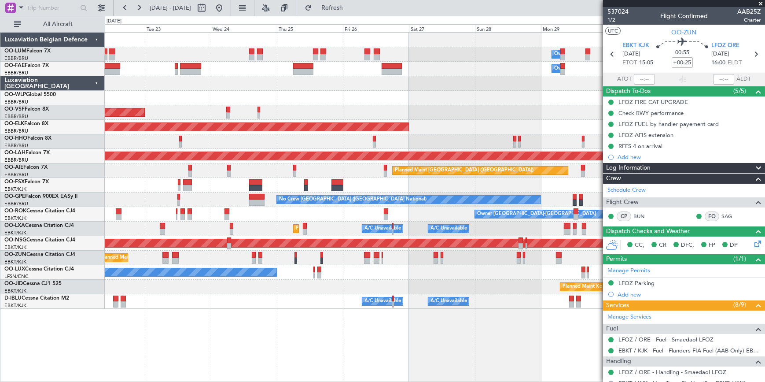
click at [576, 381] on div "Owner Melsbroek Air Base Owner [GEOGRAPHIC_DATA] Planned Maint [GEOGRAPHIC_DATA…" at bounding box center [382, 199] width 765 height 366
click at [537, 376] on div "Owner Melsbroek Air Base Owner [GEOGRAPHIC_DATA] Planned Maint [GEOGRAPHIC_DATA…" at bounding box center [435, 207] width 660 height 350
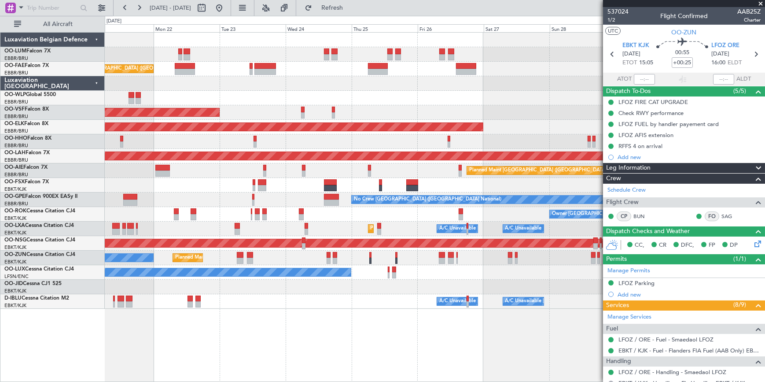
click at [480, 359] on div "Owner Melsbroek Air Base Planned Maint [GEOGRAPHIC_DATA] ([GEOGRAPHIC_DATA]) Ow…" at bounding box center [435, 207] width 660 height 350
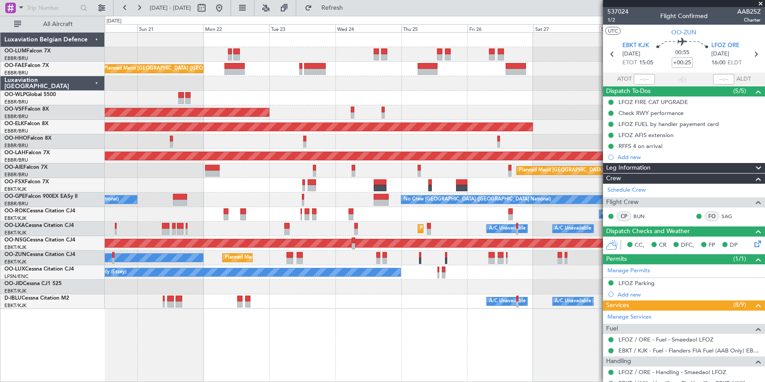
click at [519, 360] on div "Owner Melsbroek Air Base Planned Maint [GEOGRAPHIC_DATA] ([GEOGRAPHIC_DATA]) Ow…" at bounding box center [435, 207] width 660 height 350
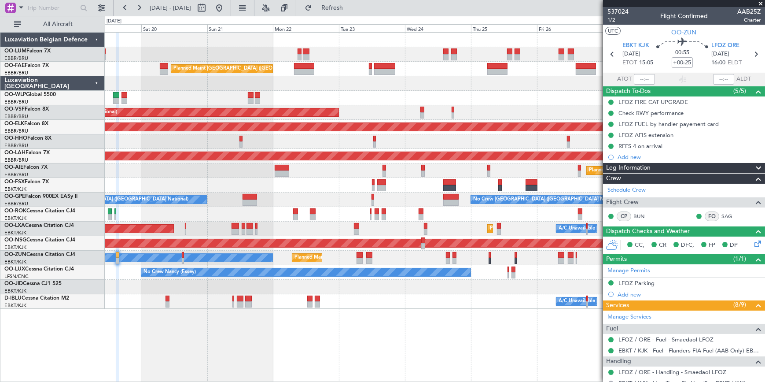
click at [521, 368] on div "Owner Melsbroek Air Base Planned Maint [GEOGRAPHIC_DATA] ([GEOGRAPHIC_DATA]) Ow…" at bounding box center [435, 207] width 661 height 350
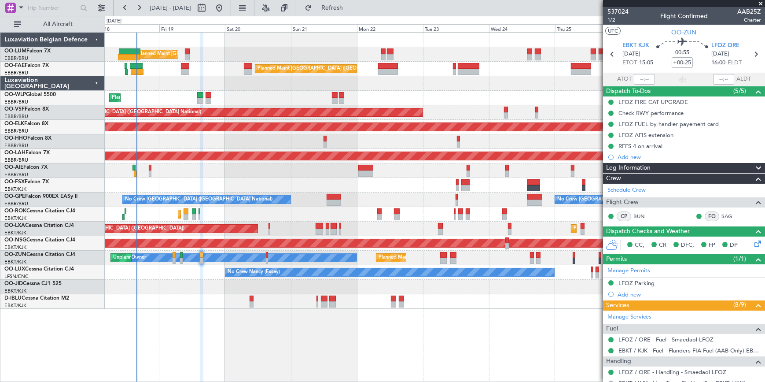
click at [509, 367] on div "Planned Maint [GEOGRAPHIC_DATA] ([GEOGRAPHIC_DATA] National) Owner [GEOGRAPHIC_…" at bounding box center [435, 207] width 660 height 350
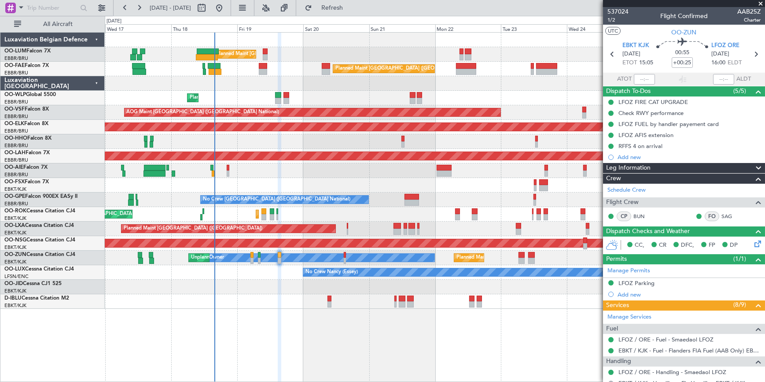
click at [226, 170] on div "Planned Maint [GEOGRAPHIC_DATA] ([GEOGRAPHIC_DATA])" at bounding box center [435, 170] width 660 height 15
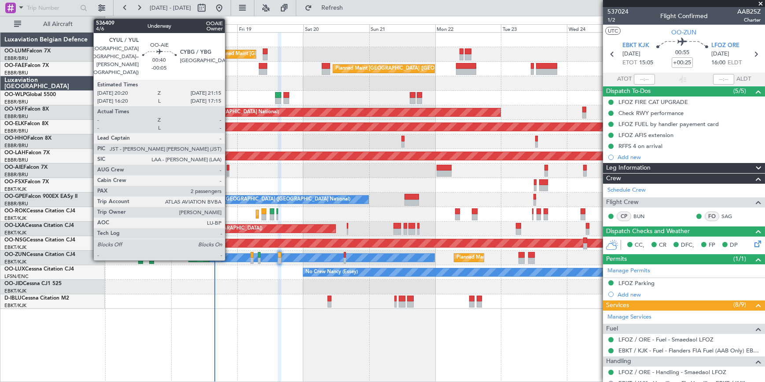
click at [229, 167] on div at bounding box center [228, 168] width 3 height 6
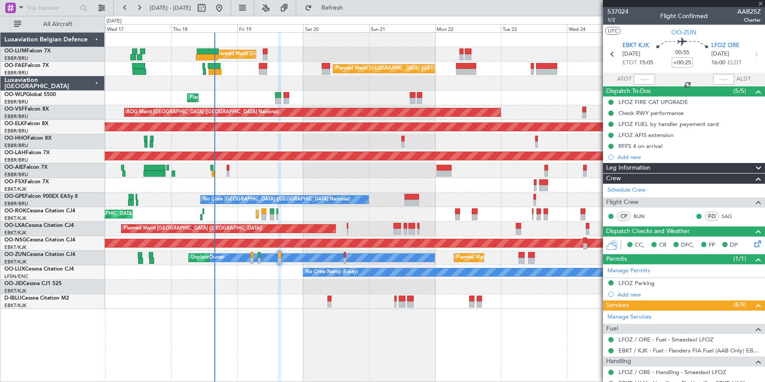
type input "-00:05"
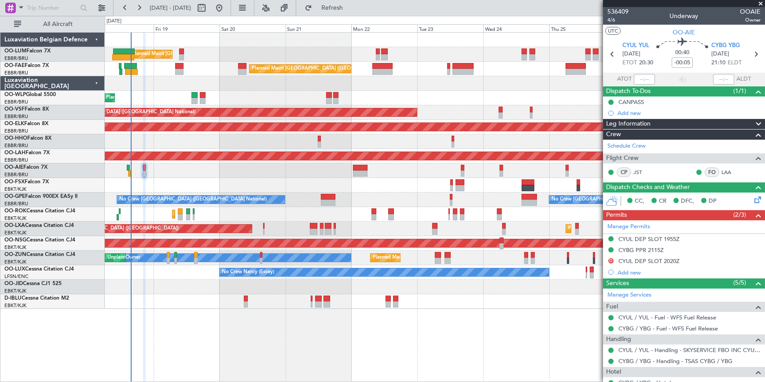
click at [308, 339] on div "Planned Maint [GEOGRAPHIC_DATA] ([GEOGRAPHIC_DATA] National) Owner [GEOGRAPHIC_…" at bounding box center [435, 207] width 661 height 350
